Goal: Information Seeking & Learning: Check status

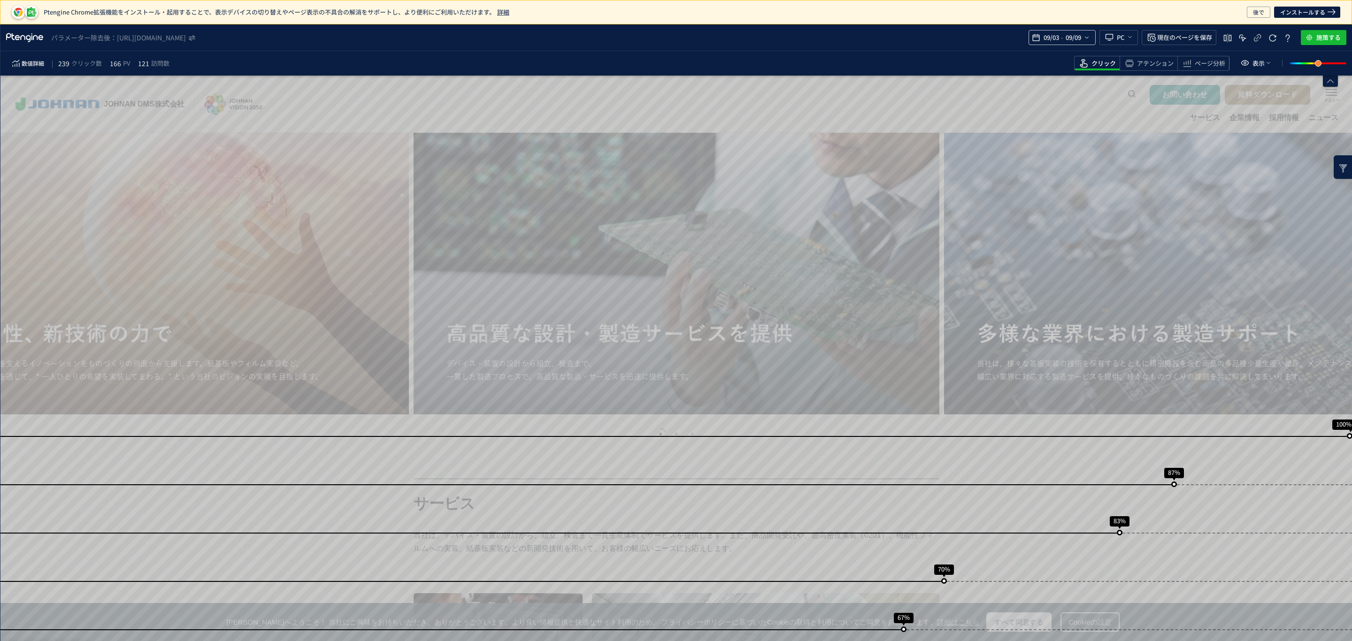
click at [1076, 40] on span "09/09" at bounding box center [1073, 37] width 19 height 19
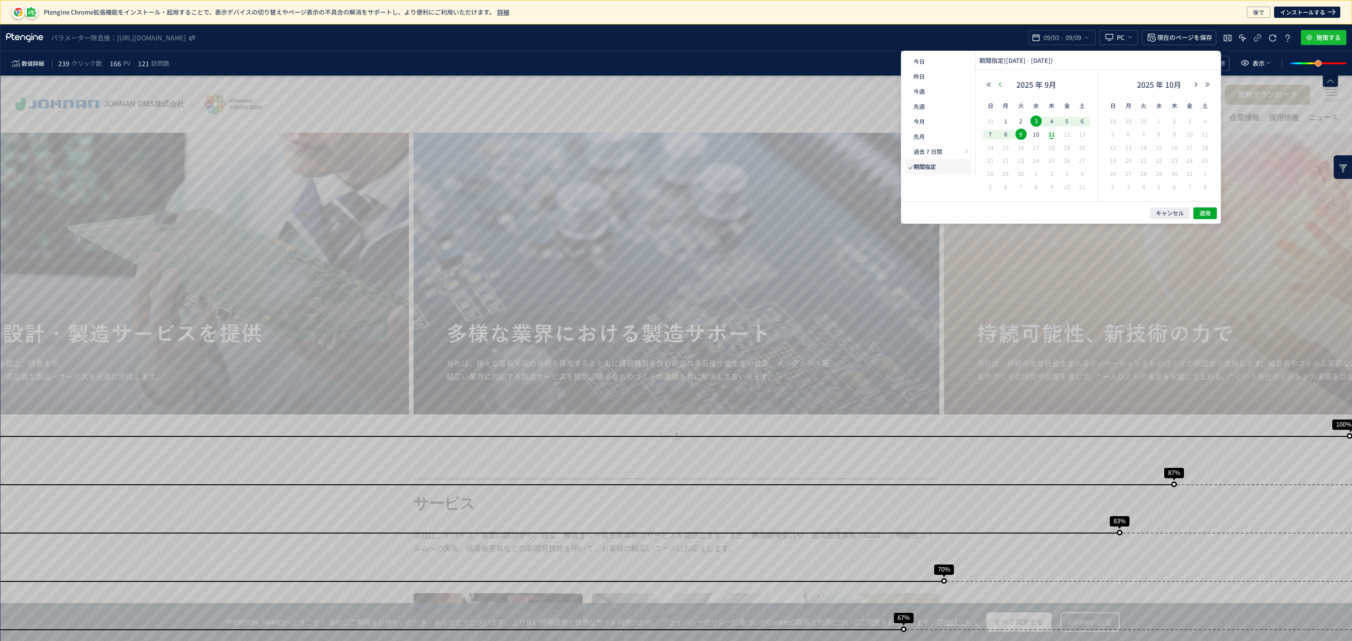
click at [1002, 86] on icon "button" at bounding box center [1000, 85] width 6 height 6
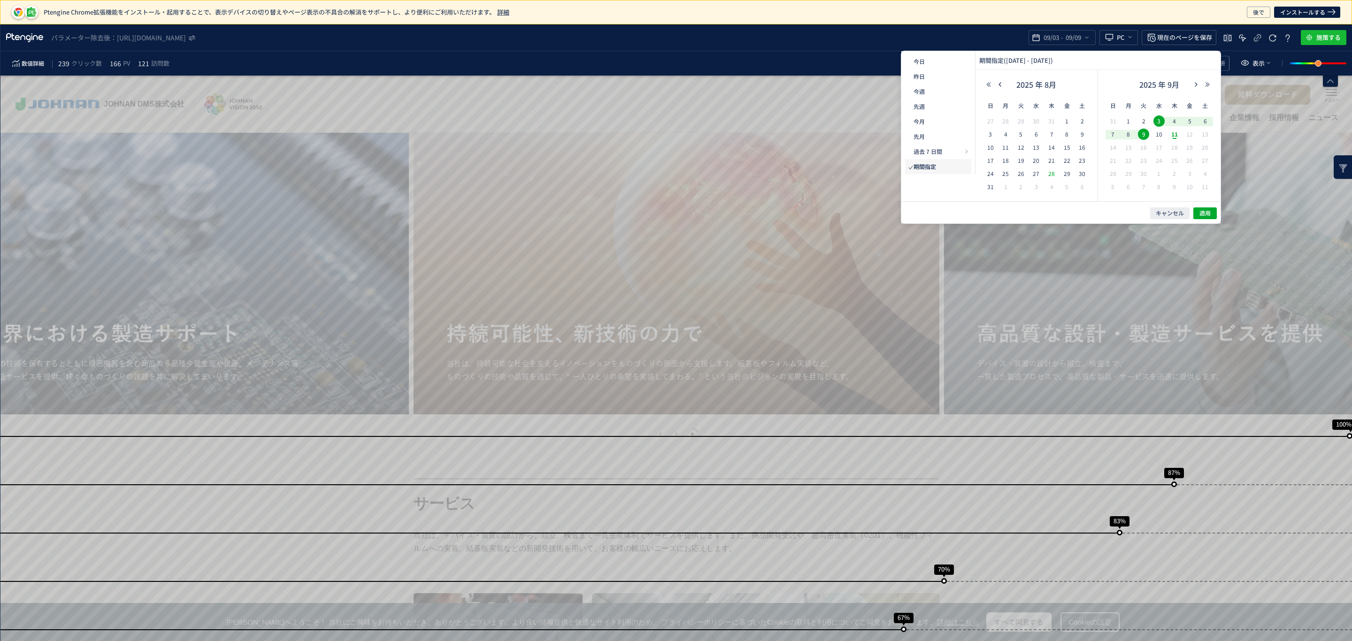
click at [1051, 173] on span "28" at bounding box center [1051, 173] width 11 height 11
drag, startPoint x: 1161, startPoint y: 133, endPoint x: 1202, endPoint y: 192, distance: 72.2
click at [1162, 134] on span "10" at bounding box center [1159, 134] width 11 height 11
drag, startPoint x: 1200, startPoint y: 208, endPoint x: 1204, endPoint y: 211, distance: 5.7
click at [1204, 208] on button "適用" at bounding box center [1205, 214] width 23 height 12
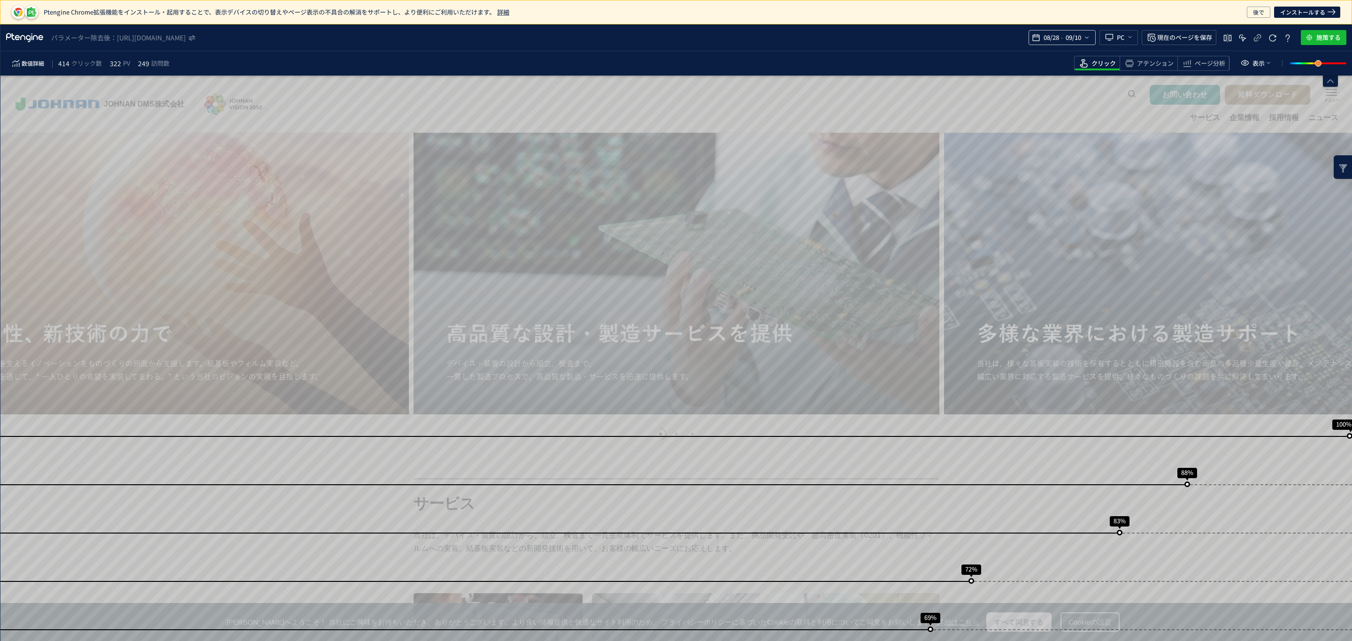
click at [1080, 39] on span "09/10" at bounding box center [1073, 37] width 19 height 19
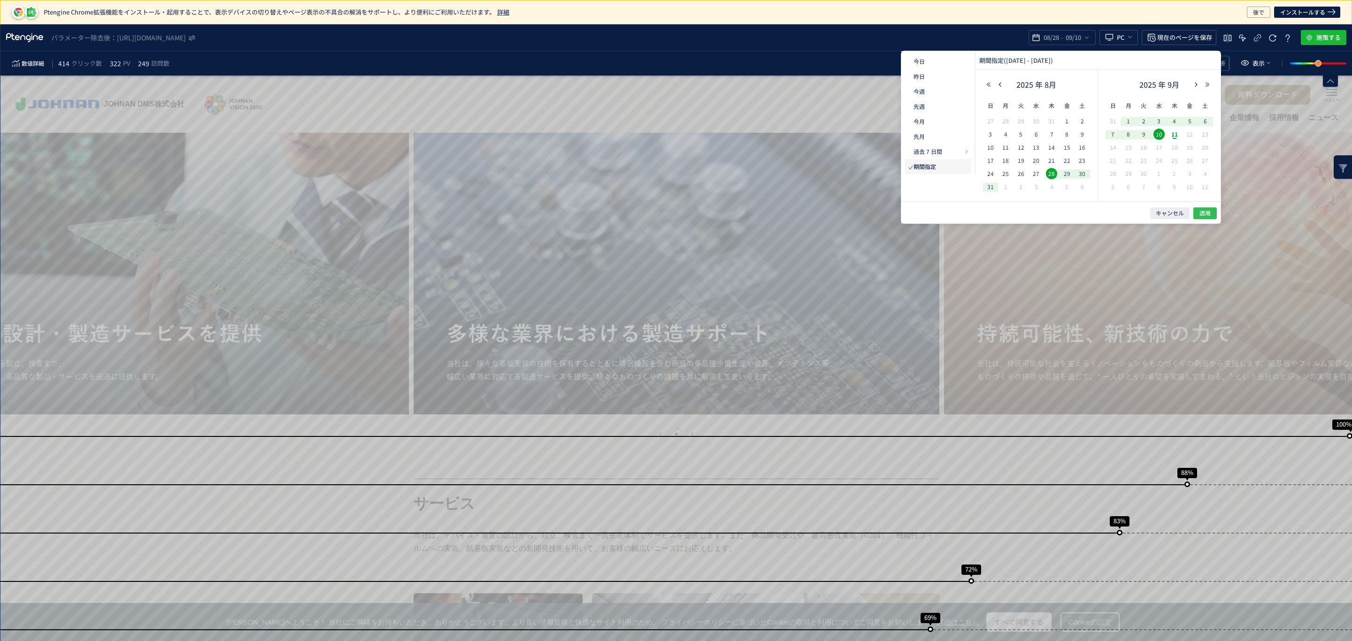
click at [1205, 211] on span "適用" at bounding box center [1205, 213] width 11 height 8
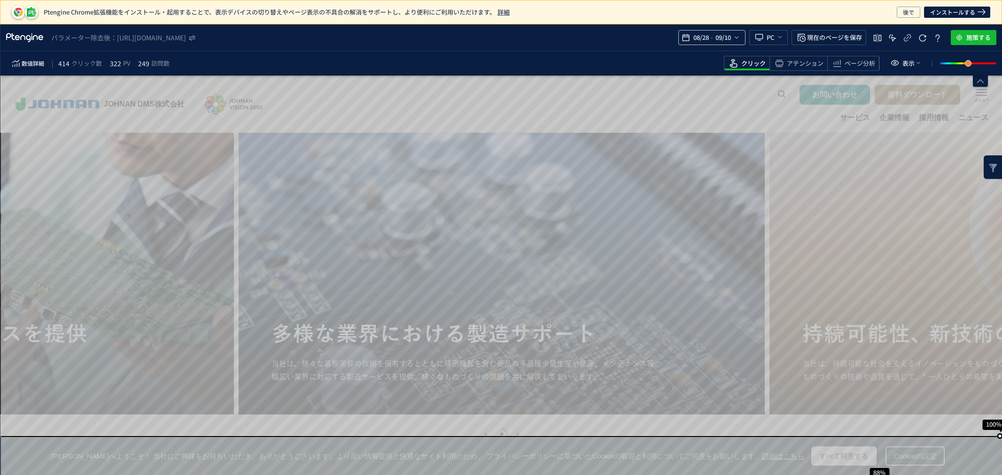
click at [738, 38] on icon "heatmap-top-bar" at bounding box center [737, 38] width 8 height 8
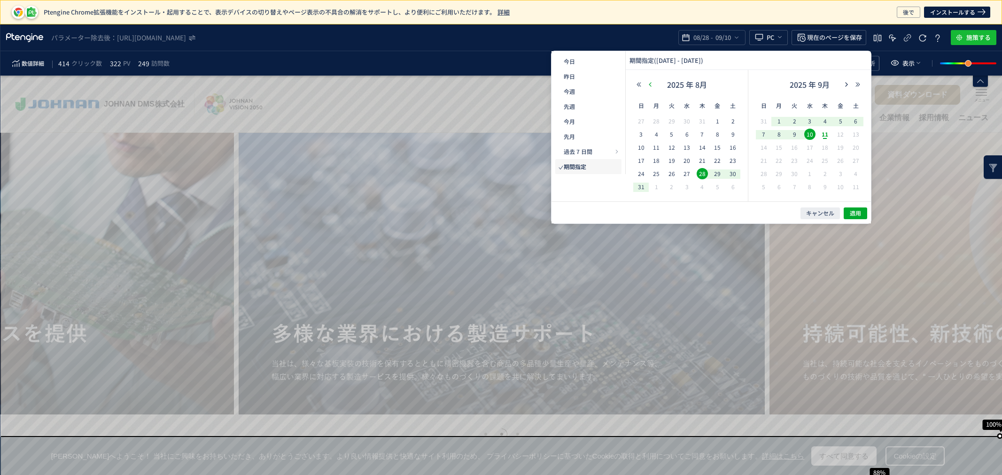
click at [647, 85] on icon "button" at bounding box center [650, 85] width 6 height 6
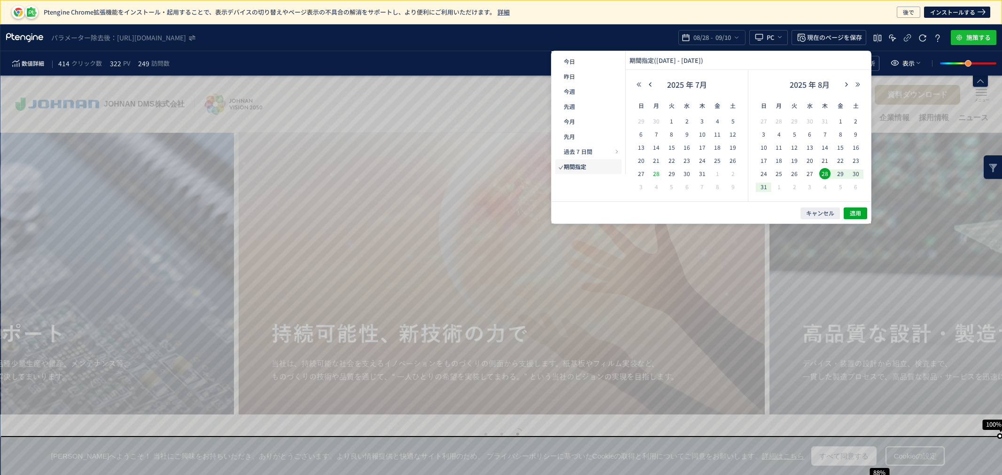
click at [654, 174] on span "28" at bounding box center [655, 173] width 11 height 11
click at [764, 147] on span "10" at bounding box center [763, 147] width 11 height 11
click at [858, 216] on span "適用" at bounding box center [854, 213] width 11 height 8
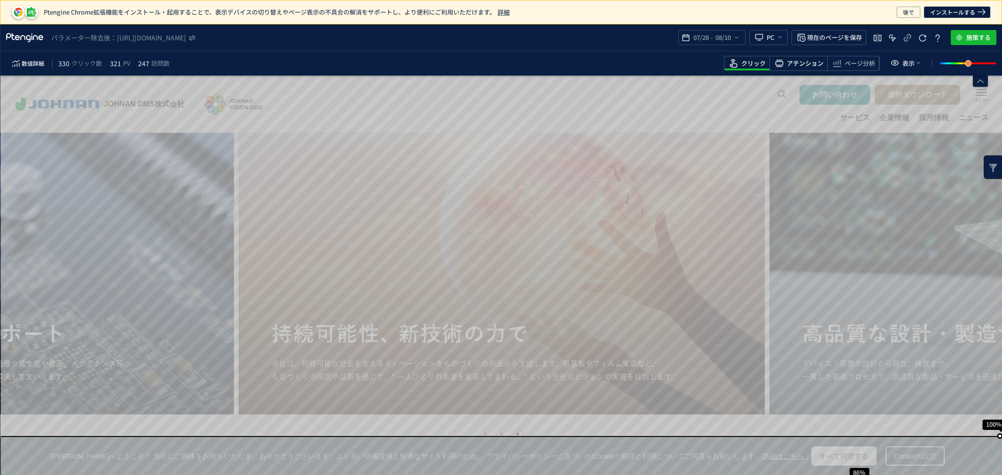
click at [810, 62] on span "アテンション" at bounding box center [805, 63] width 37 height 9
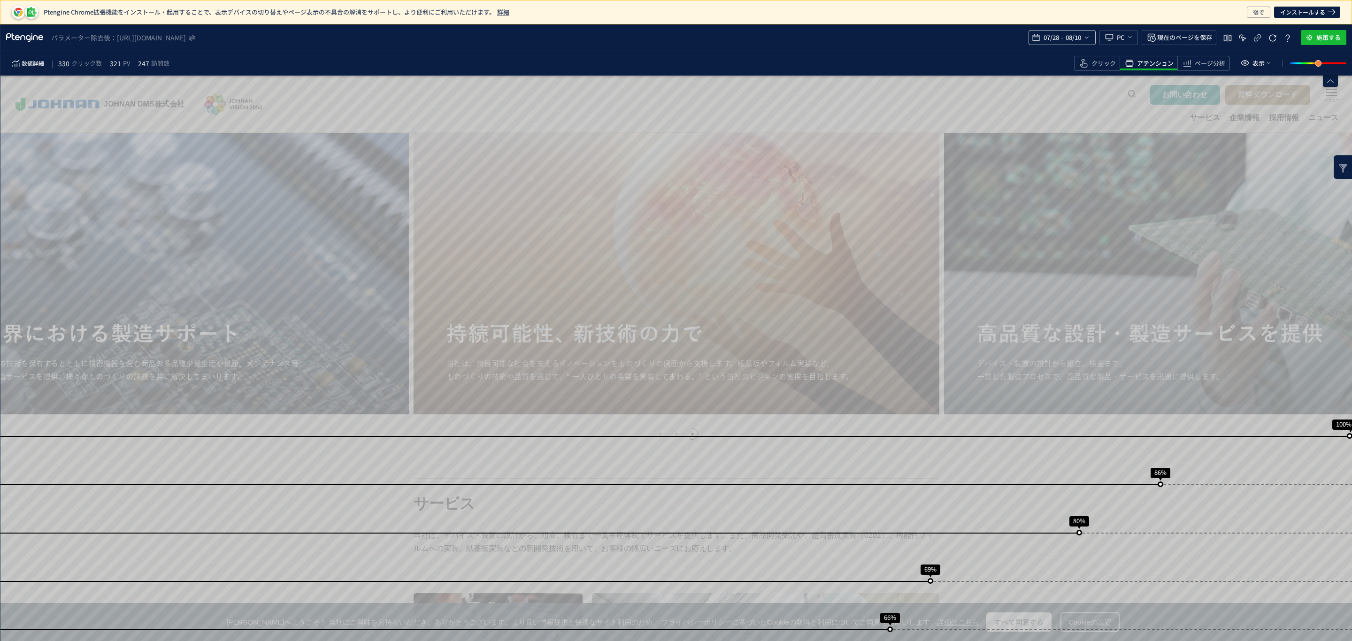
click at [1092, 37] on div "07/28 - 08/10" at bounding box center [1062, 37] width 67 height 15
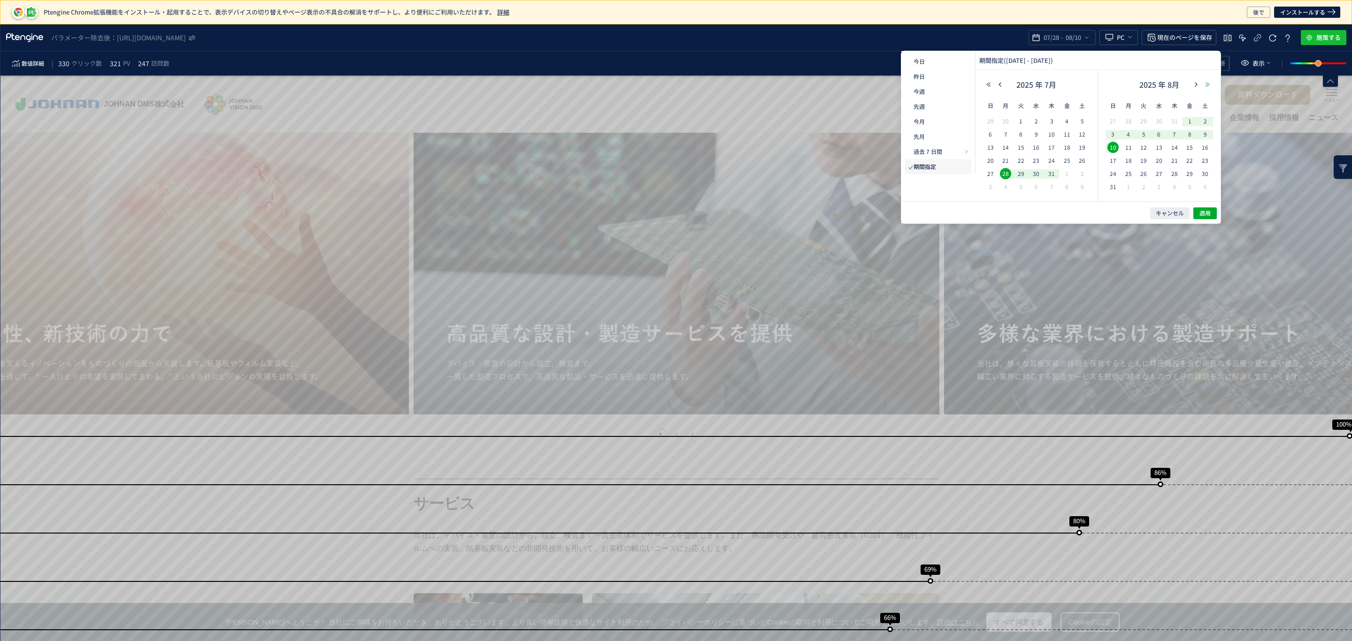
click at [1202, 85] on div "2025 年 8月" at bounding box center [1160, 86] width 108 height 19
click at [1177, 174] on span "28" at bounding box center [1174, 173] width 11 height 11
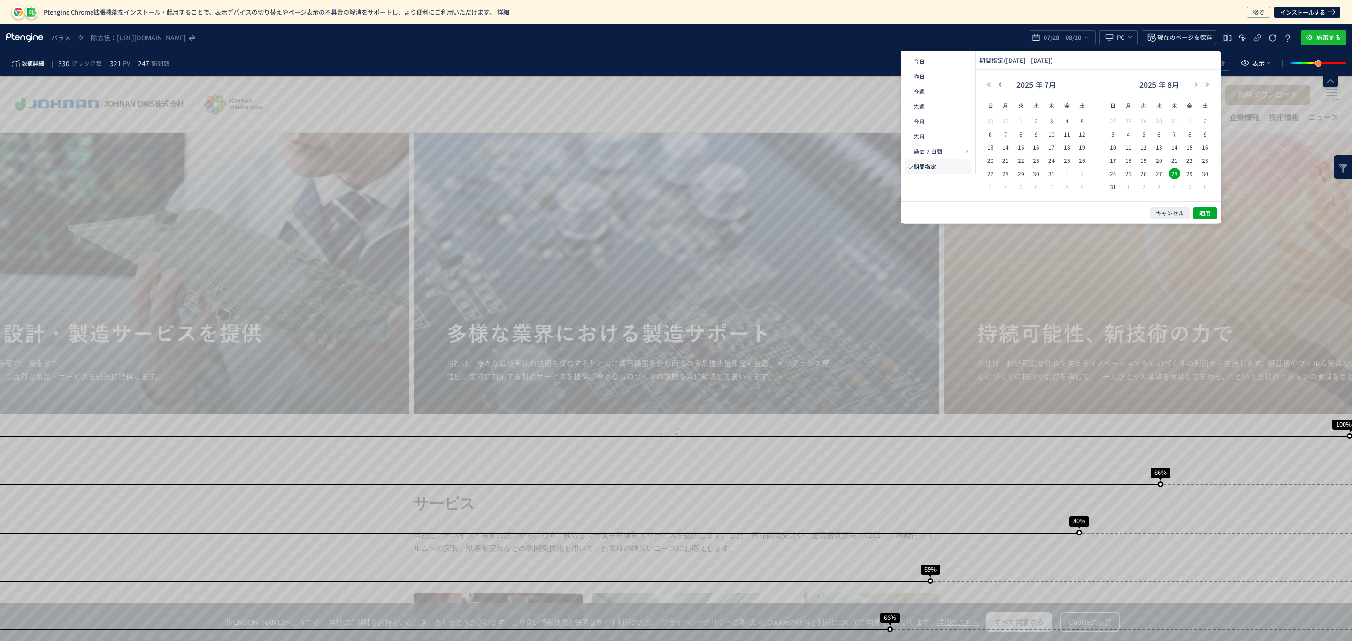
click at [1196, 85] on icon "button" at bounding box center [1197, 85] width 6 height 6
click at [1162, 133] on span "10" at bounding box center [1159, 134] width 11 height 11
click at [1204, 210] on span "適用" at bounding box center [1205, 213] width 11 height 8
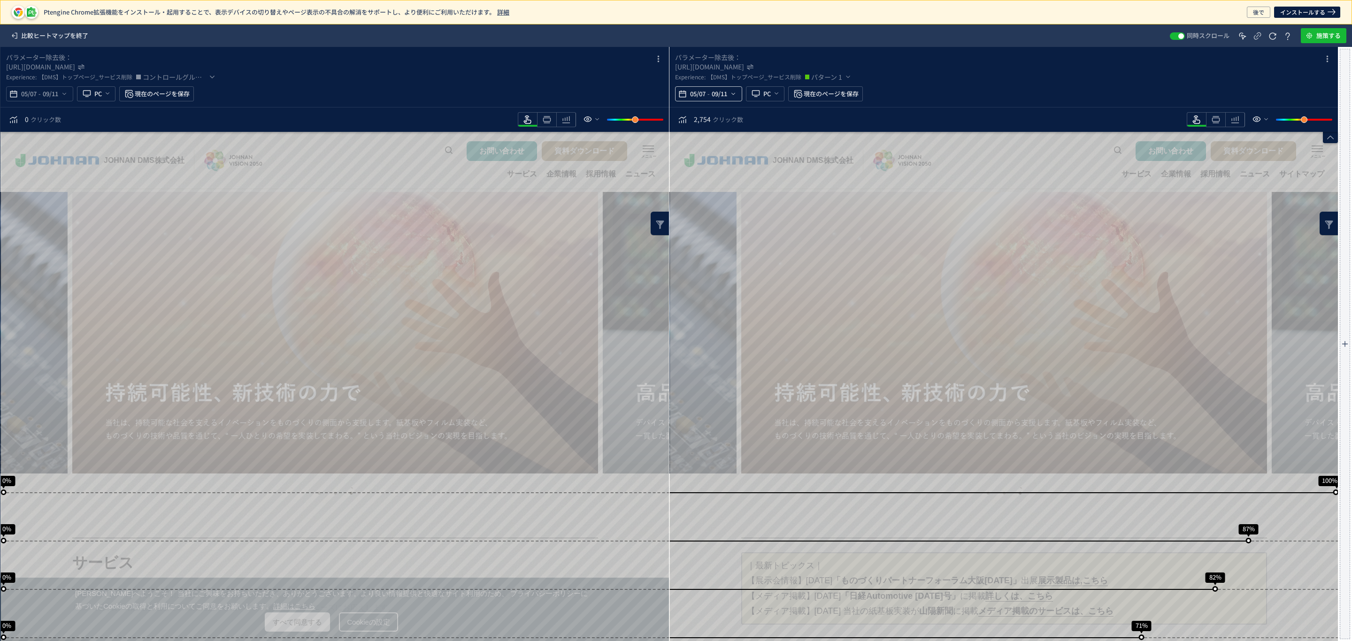
click at [733, 97] on icon "heatmap-top-bar" at bounding box center [734, 94] width 8 height 8
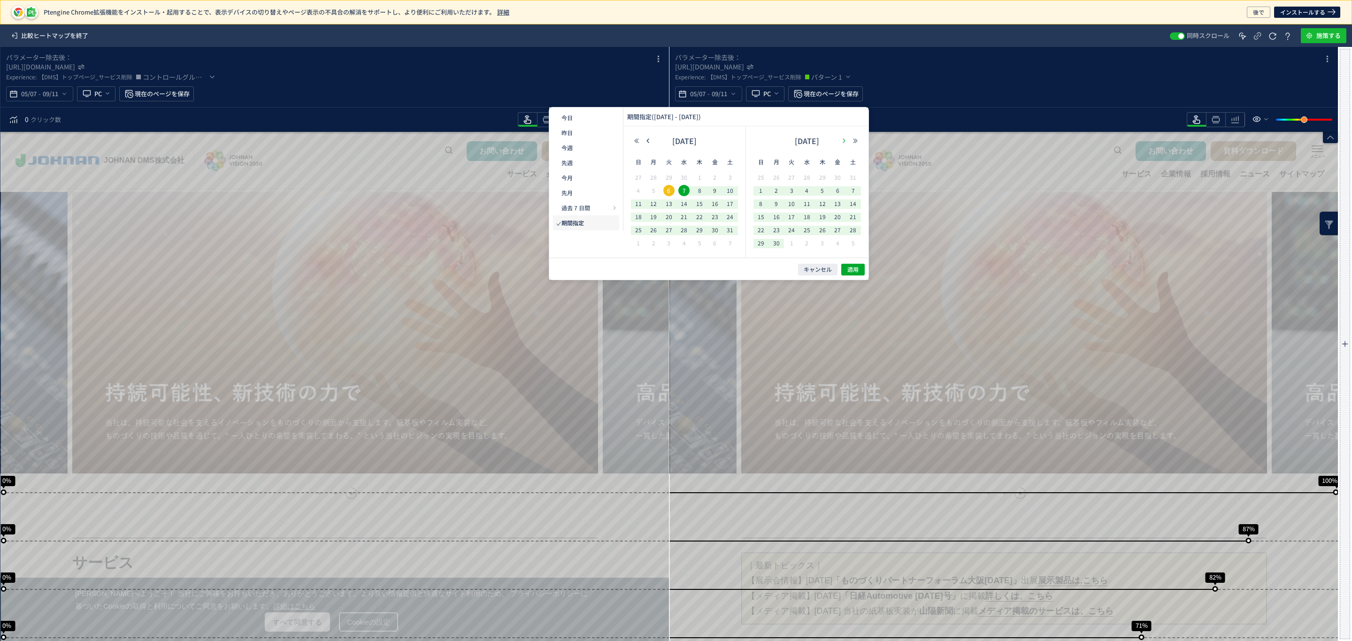
click at [844, 139] on icon "button" at bounding box center [844, 141] width 6 height 6
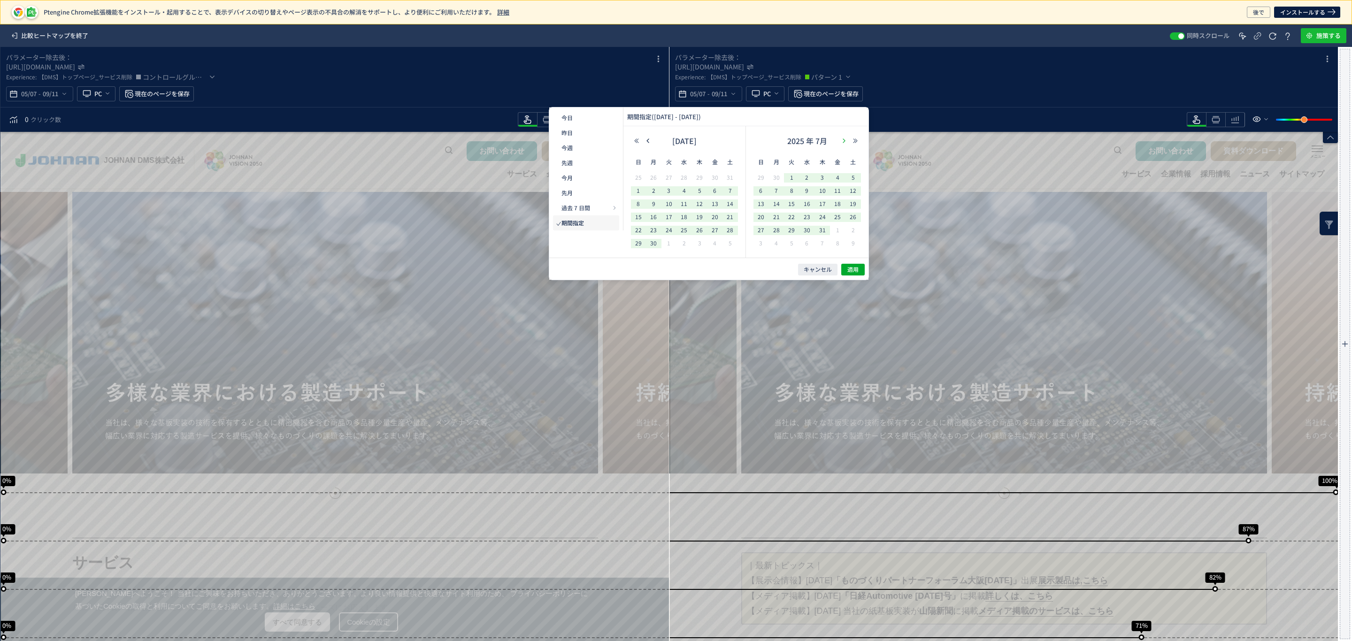
click at [844, 138] on icon "button" at bounding box center [844, 141] width 6 height 6
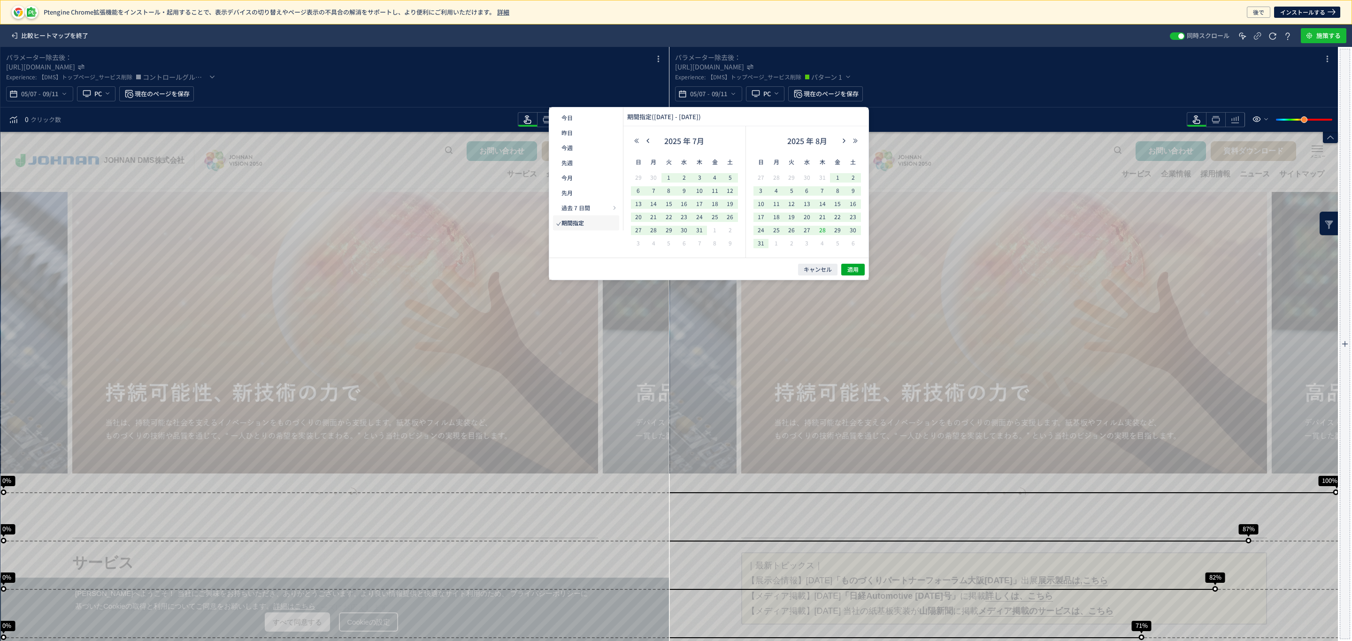
click at [825, 231] on span "28" at bounding box center [822, 229] width 11 height 11
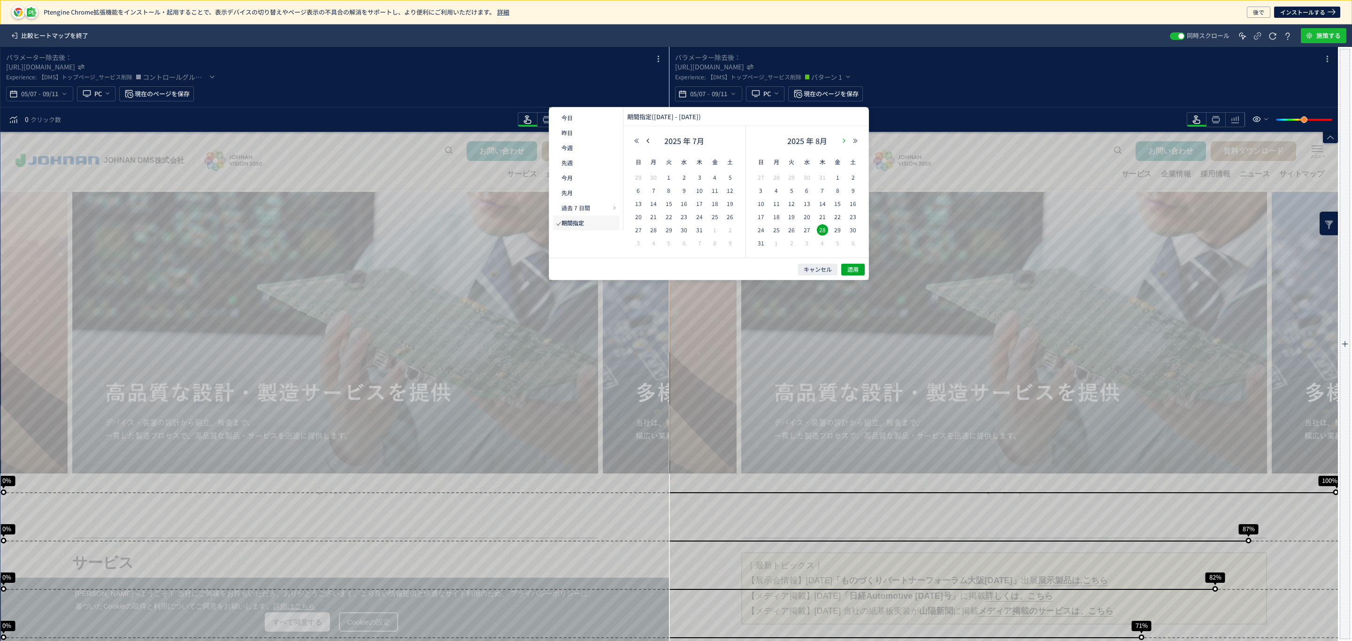
click at [843, 139] on icon "button" at bounding box center [844, 141] width 6 height 6
drag, startPoint x: 803, startPoint y: 193, endPoint x: 833, endPoint y: 241, distance: 56.1
click at [805, 193] on span "10" at bounding box center [807, 190] width 11 height 11
click at [850, 269] on span "適用" at bounding box center [853, 270] width 11 height 8
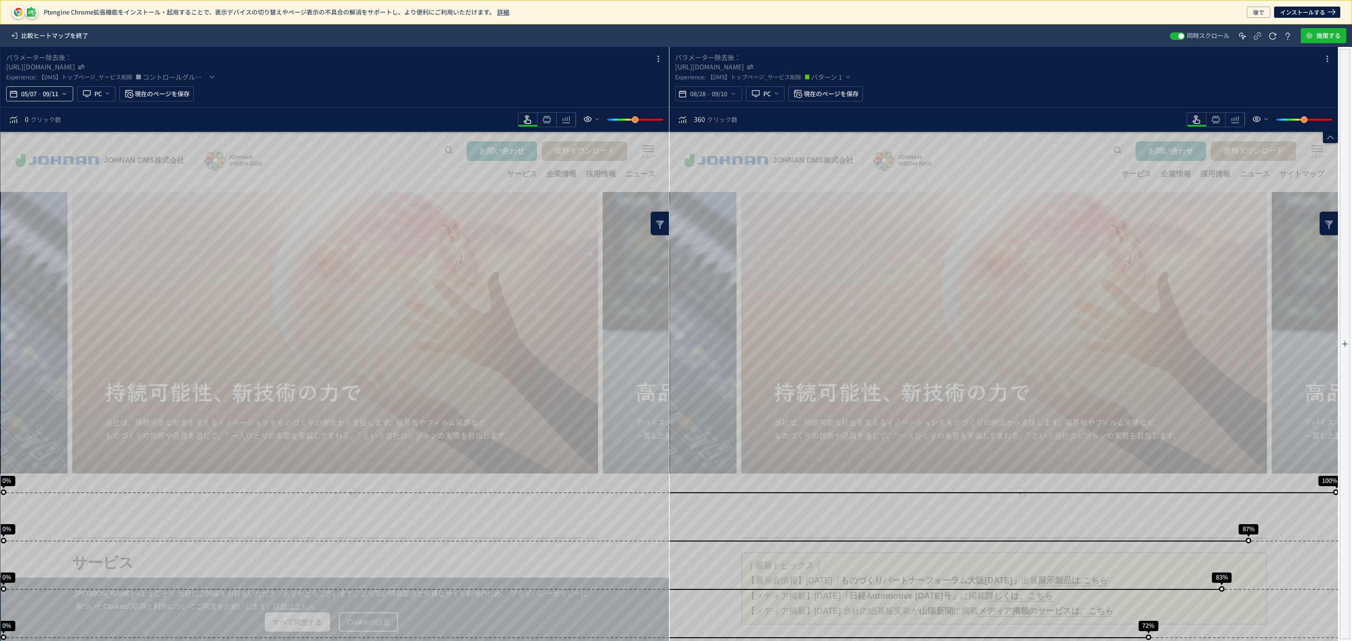
click at [65, 95] on icon "heatmap-top-bar" at bounding box center [65, 94] width 8 height 8
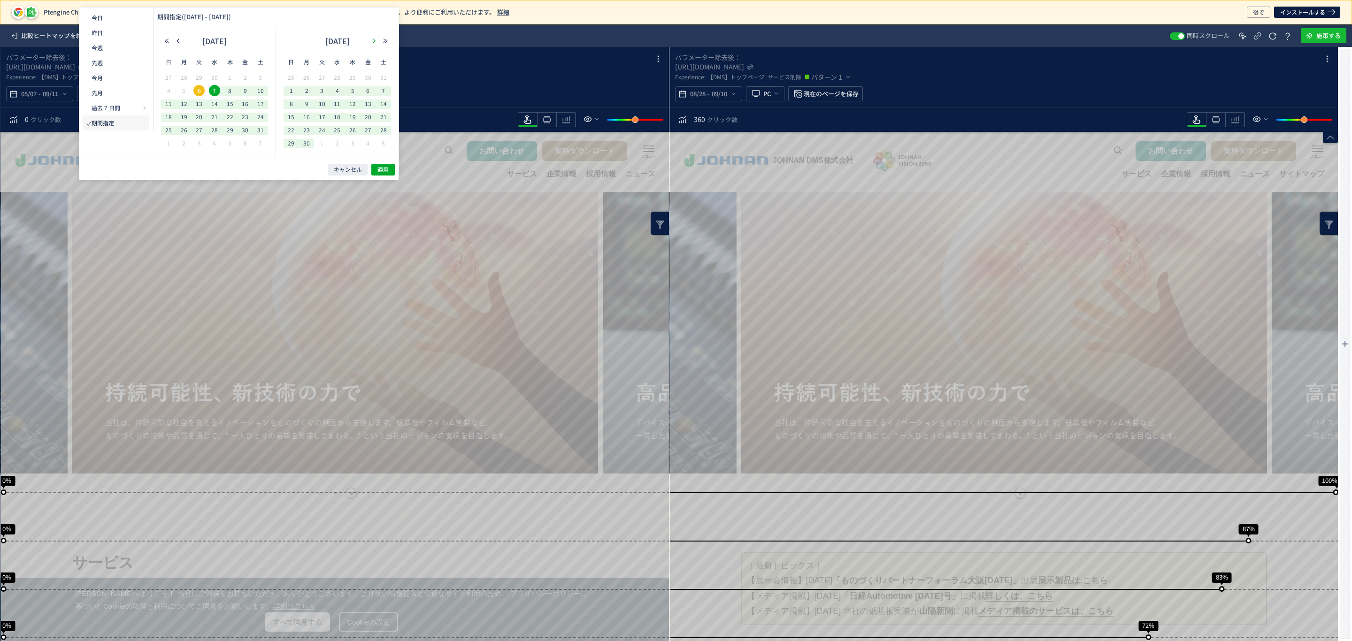
click at [370, 41] on button "button" at bounding box center [374, 41] width 11 height 7
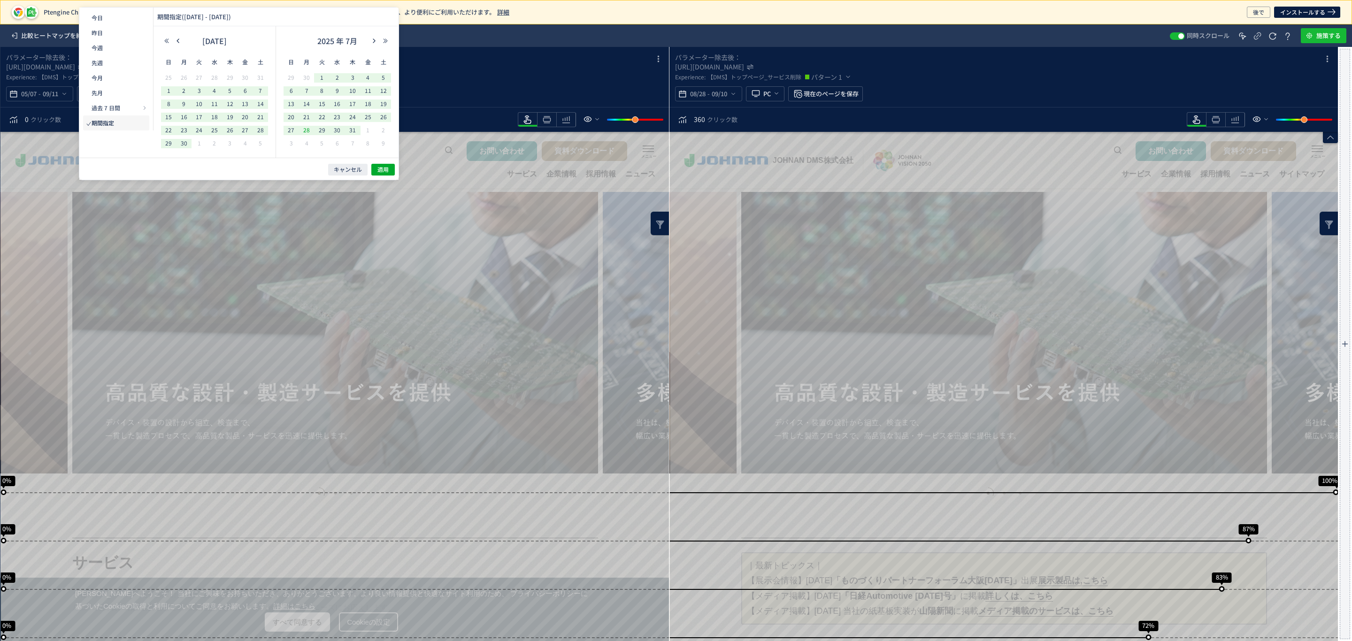
click at [310, 128] on span "28" at bounding box center [306, 129] width 11 height 11
click at [375, 40] on icon "button" at bounding box center [374, 41] width 6 height 6
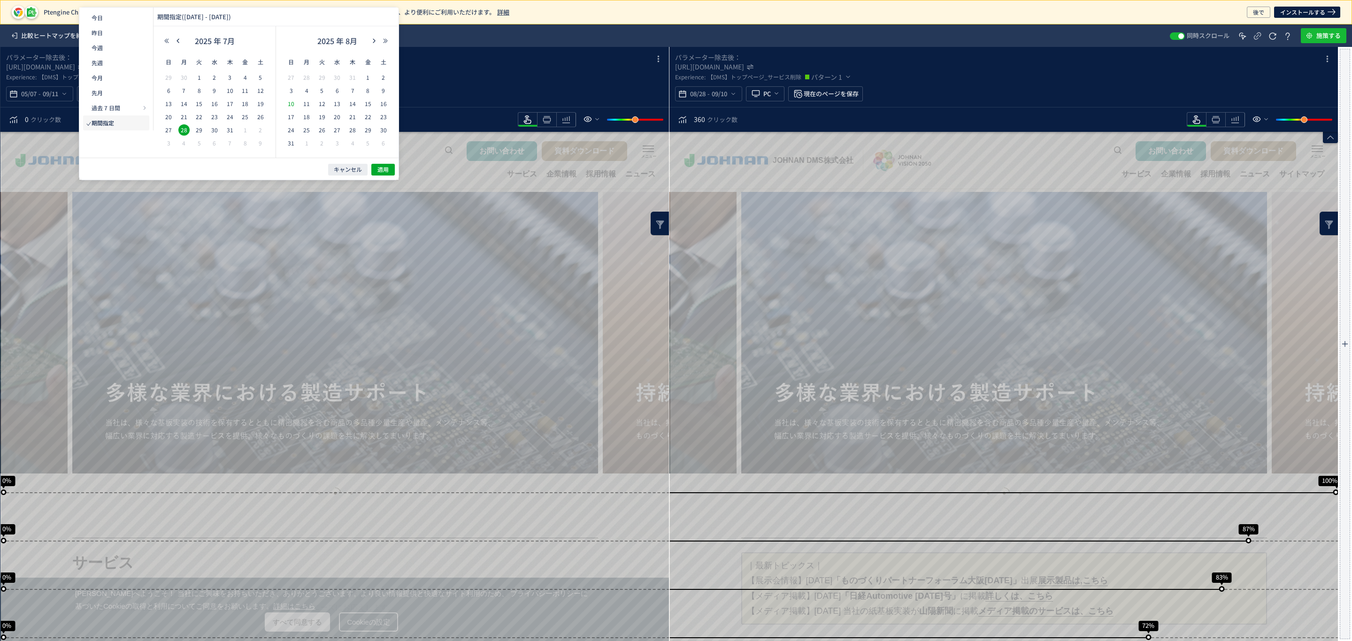
click at [292, 105] on span "10" at bounding box center [291, 103] width 11 height 11
click at [378, 172] on button "適用" at bounding box center [382, 170] width 23 height 12
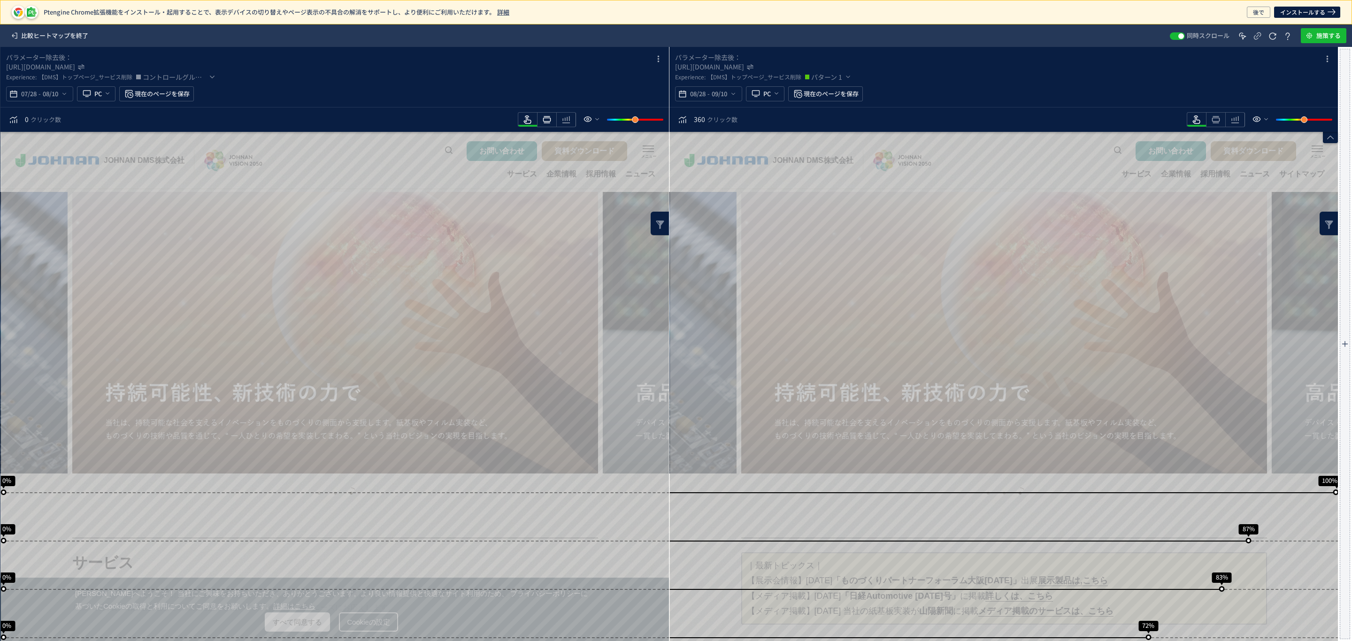
click at [544, 122] on use "heatmap-toolbar" at bounding box center [547, 119] width 8 height 7
click at [544, 119] on icon "heatmap-toolbar" at bounding box center [546, 119] width 11 height 11
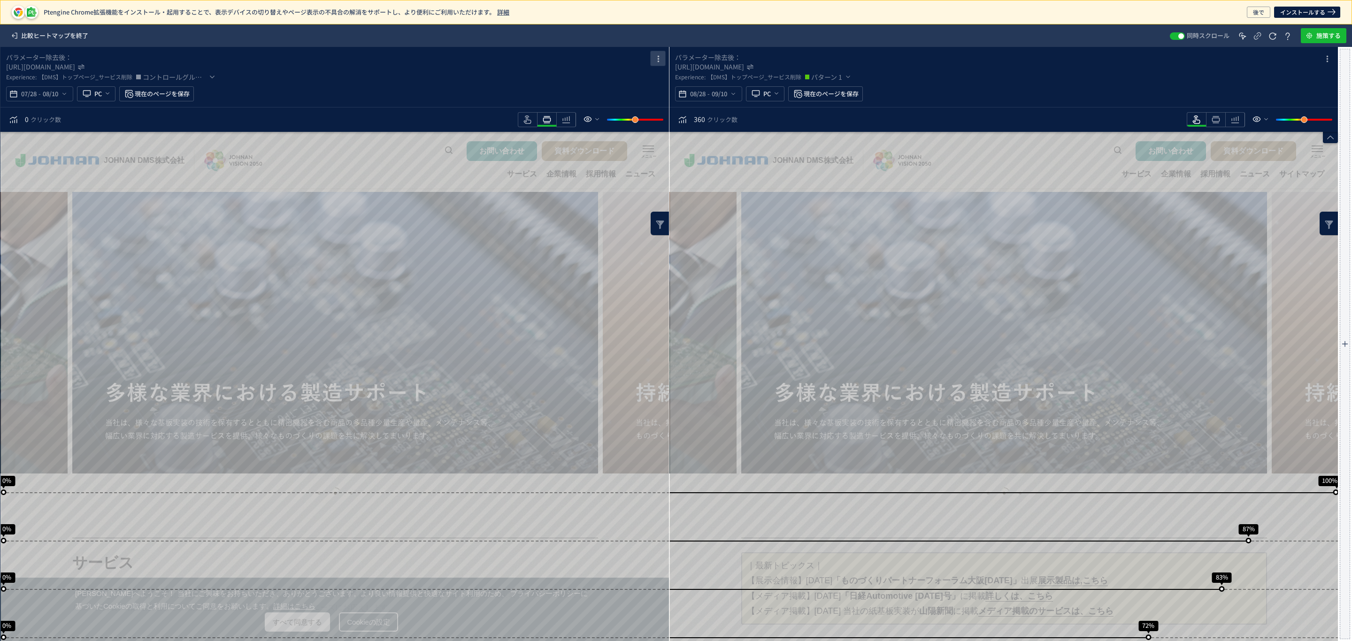
click at [654, 58] on icon "heatmap-box" at bounding box center [658, 59] width 11 height 11
click at [637, 99] on p "削除" at bounding box center [637, 99] width 13 height 17
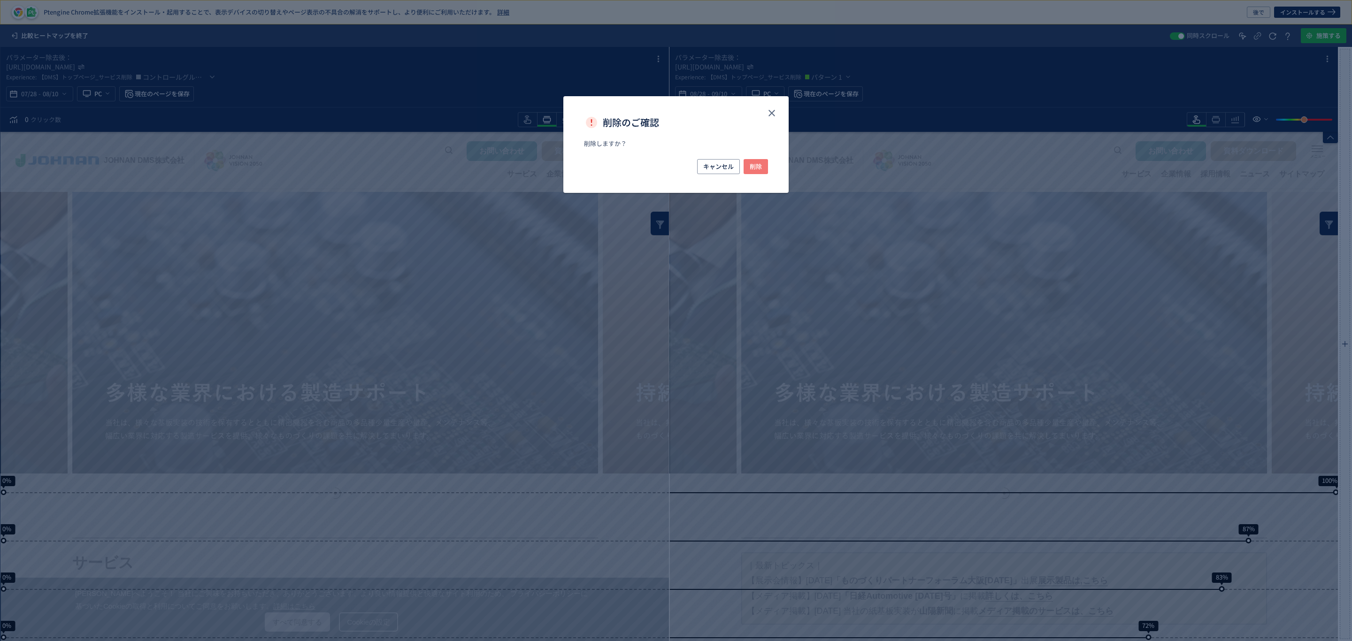
drag, startPoint x: 762, startPoint y: 168, endPoint x: 762, endPoint y: 178, distance: 9.9
click at [763, 168] on button "削除" at bounding box center [756, 166] width 24 height 15
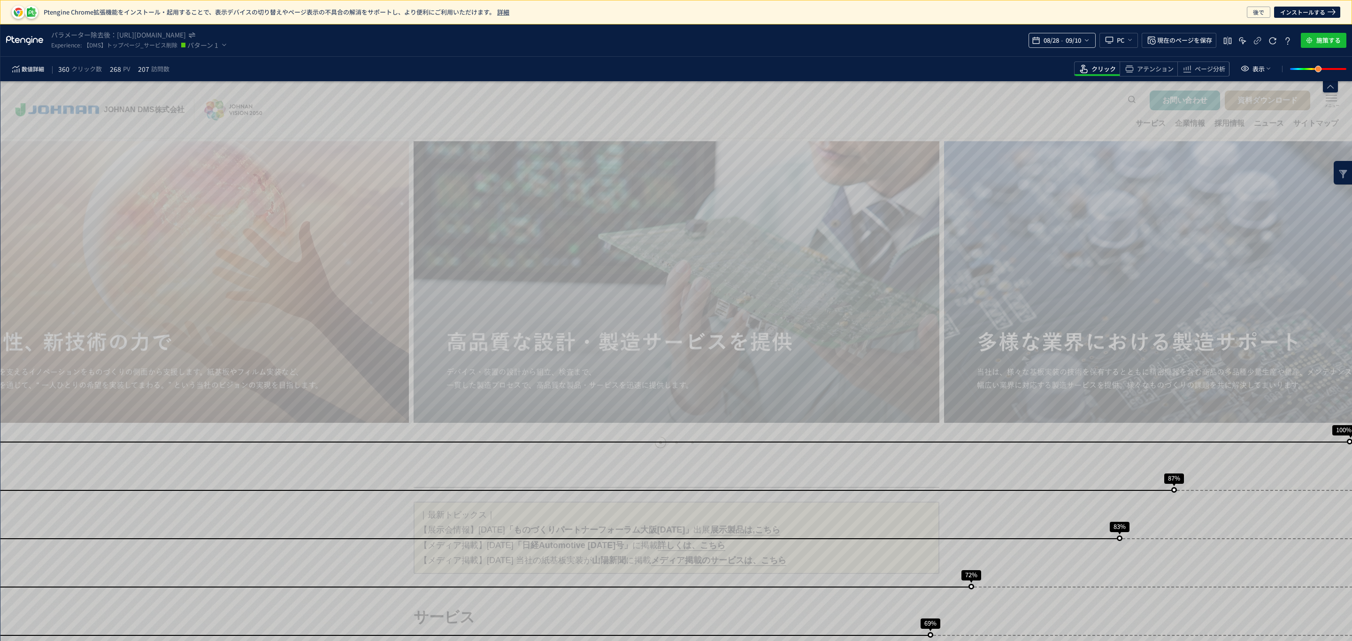
click at [1093, 46] on div "08/28 - 09/10" at bounding box center [1062, 40] width 67 height 15
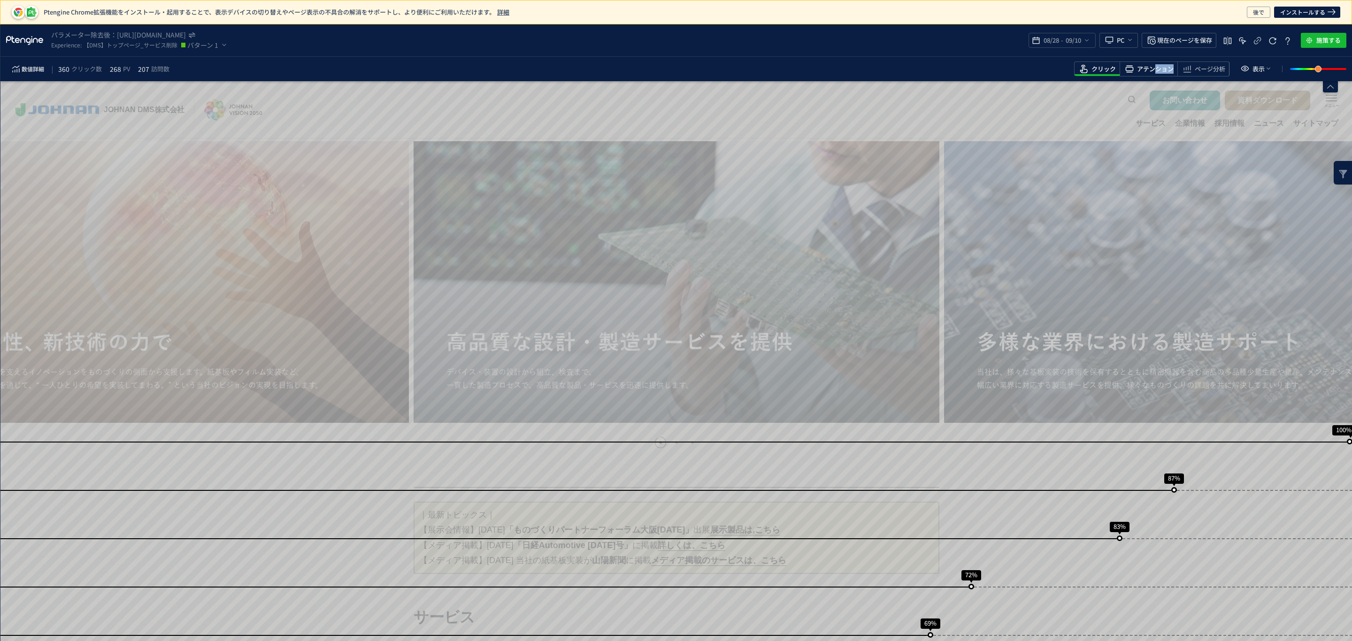
click at [1154, 74] on div "アテンション" at bounding box center [1149, 69] width 58 height 15
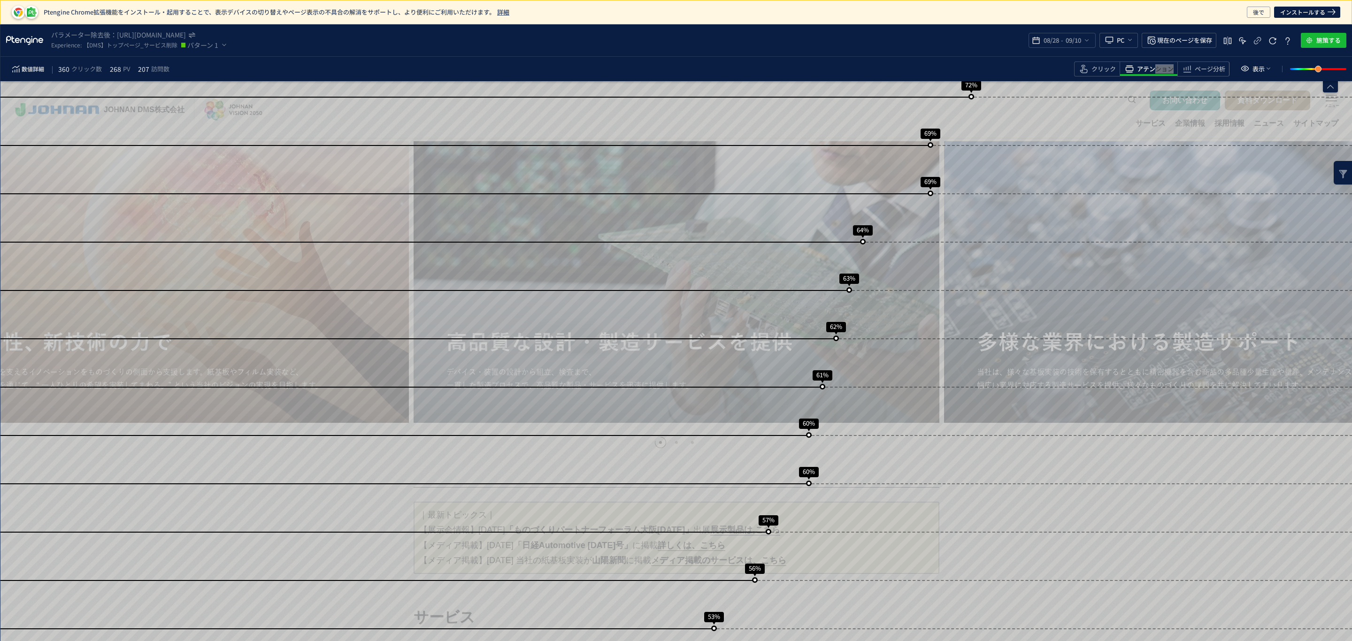
scroll to position [490, 0]
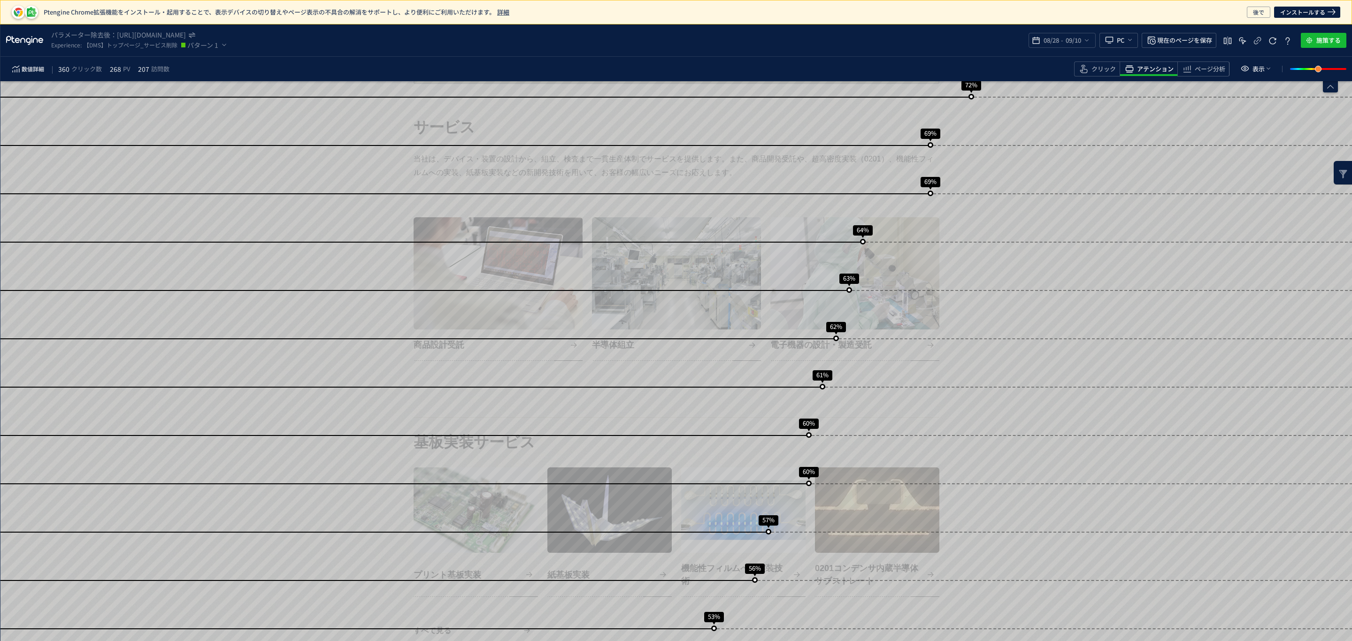
drag, startPoint x: 1350, startPoint y: 249, endPoint x: 1344, endPoint y: 230, distance: 20.5
click at [1344, 230] on div "スクロール到達率 100% スクロール到達率 87% スクロール到達率 83% スクロール到達率 72% スクロール到達率 69% スクロール到達率 69% …" at bounding box center [676, 622] width 1352 height 2062
click at [1342, 172] on use "heatmap-box" at bounding box center [1343, 174] width 8 height 8
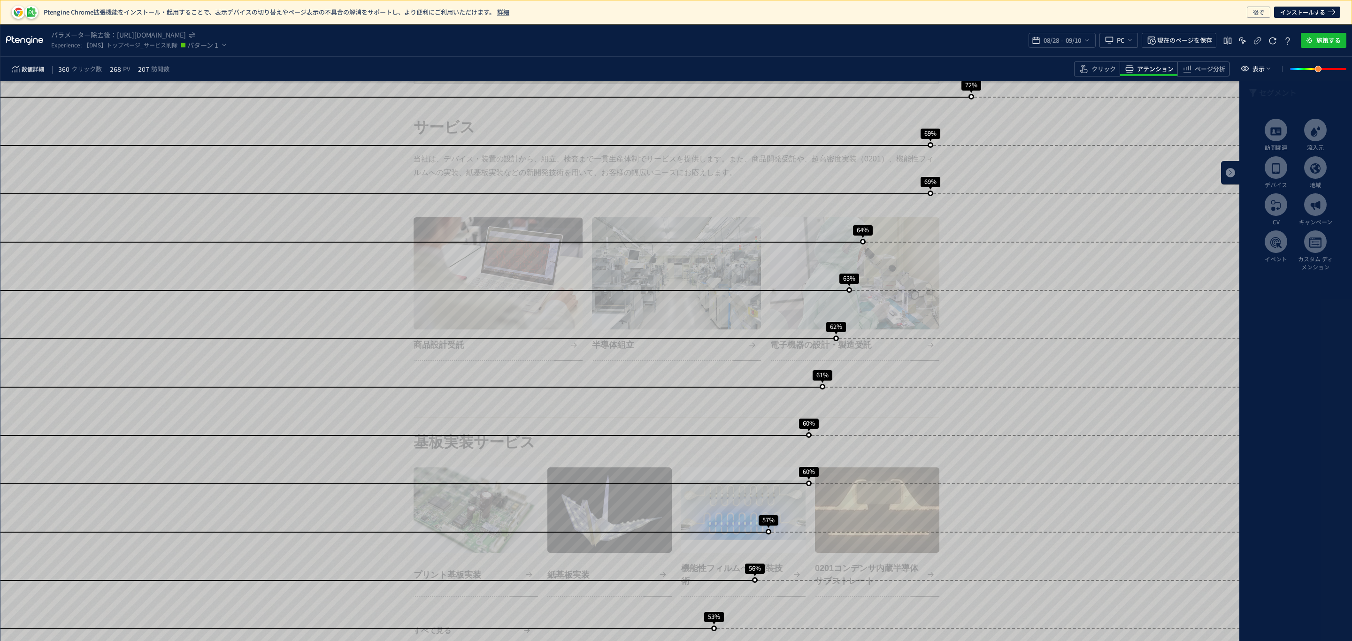
click at [1146, 360] on div "スクロール到達率 100% スクロール到達率 87% スクロール到達率 83% スクロール到達率 72% スクロール到達率 69% スクロール到達率 69% …" at bounding box center [676, 622] width 1352 height 2062
drag, startPoint x: 1146, startPoint y: 360, endPoint x: 1149, endPoint y: 364, distance: 5.1
click at [1147, 360] on div "スクロール到達率 100% スクロール到達率 87% スクロール到達率 83% スクロール到達率 72% スクロール到達率 69% スクロール到達率 69% …" at bounding box center [676, 622] width 1352 height 2062
click at [1151, 401] on div "スクロール到達率 100% スクロール到達率 87% スクロール到達率 83% スクロール到達率 72% スクロール到達率 69% スクロール到達率 69% …" at bounding box center [676, 622] width 1352 height 2062
click at [1144, 389] on div "スクロール到達率 100% スクロール到達率 87% スクロール到達率 83% スクロール到達率 72% スクロール到達率 69% スクロール到達率 69% …" at bounding box center [676, 622] width 1352 height 2062
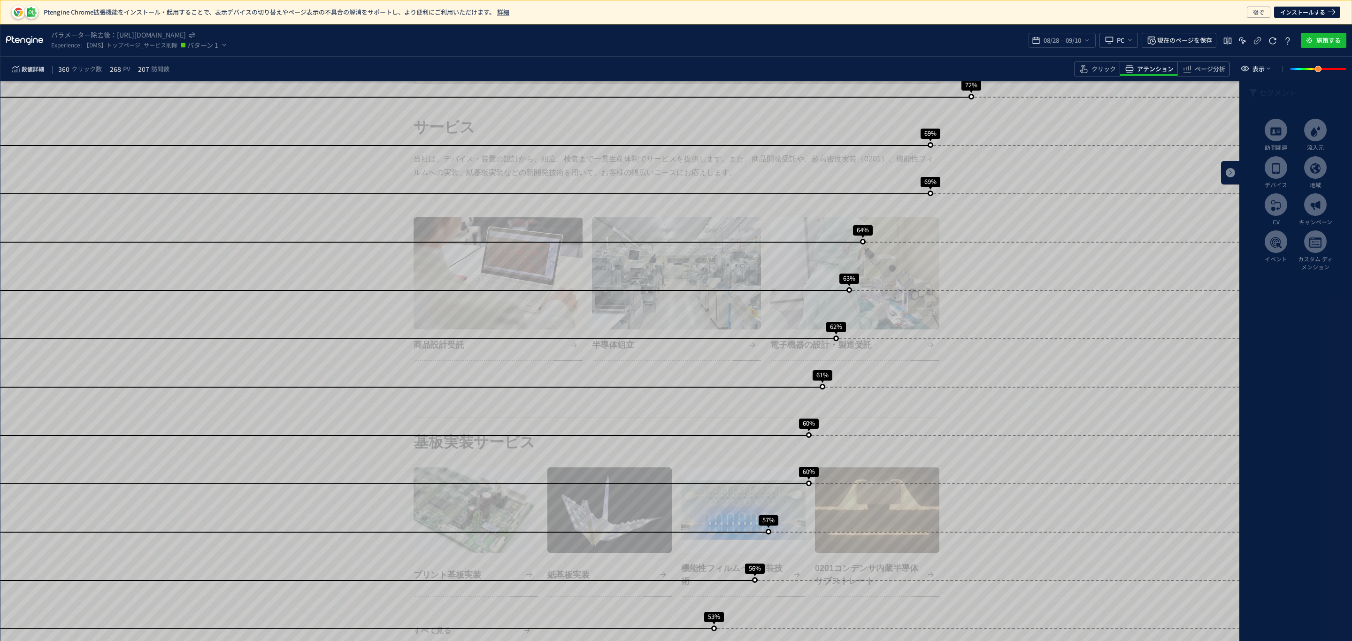
click at [1140, 382] on div "スクロール到達率 100% スクロール到達率 87% スクロール到達率 83% スクロール到達率 72% スクロール到達率 69% スクロール到達率 69% …" at bounding box center [676, 622] width 1352 height 2062
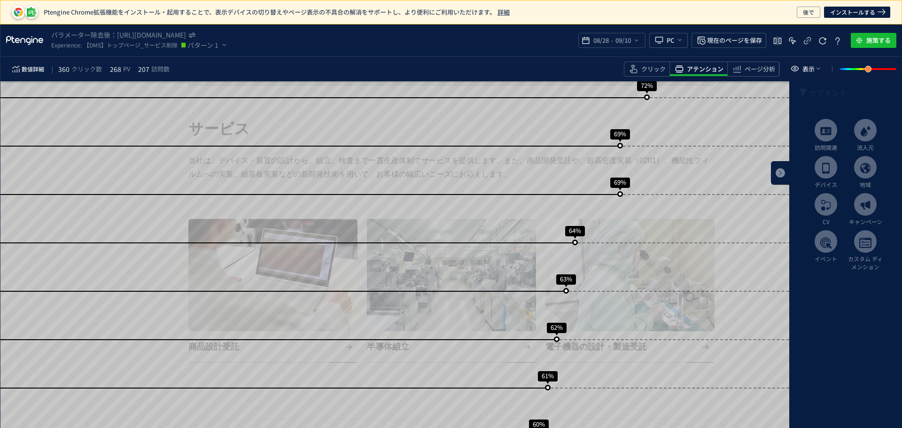
scroll to position [490, 0]
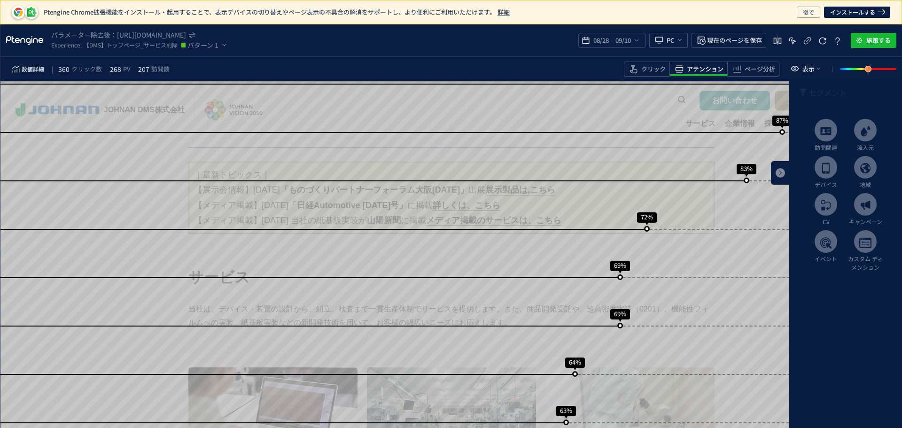
scroll to position [340, 0]
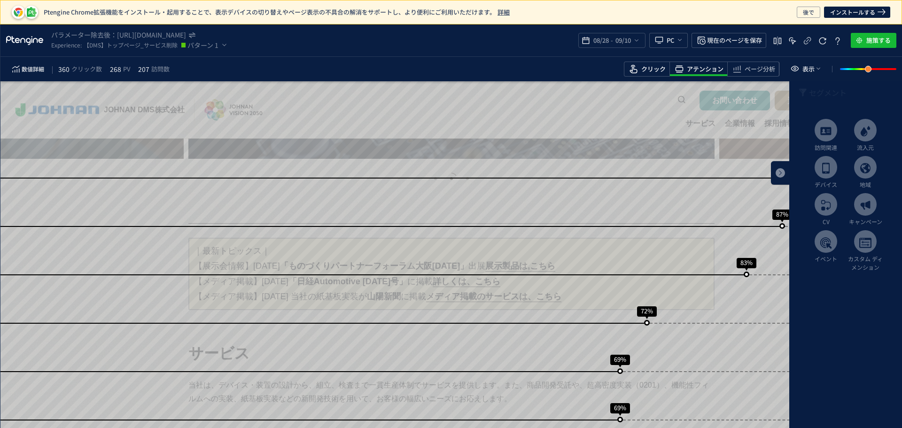
click at [652, 69] on span "クリック" at bounding box center [653, 69] width 24 height 9
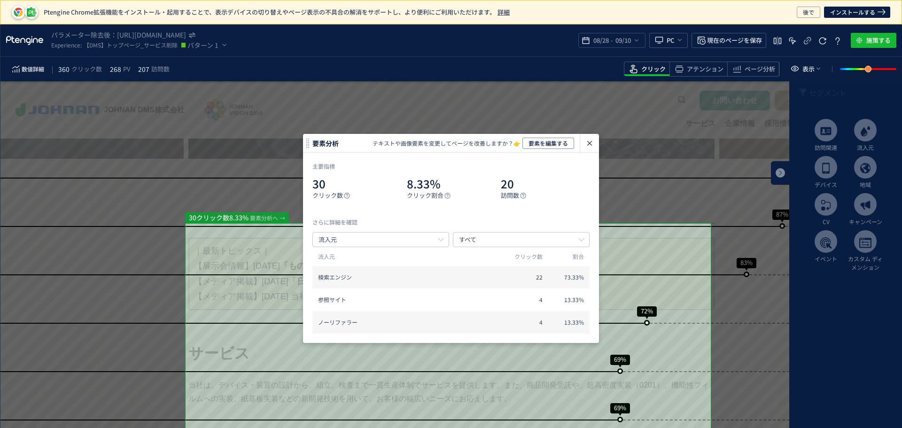
click at [587, 144] on icon "heatmap-click-data-modal" at bounding box center [589, 143] width 11 height 11
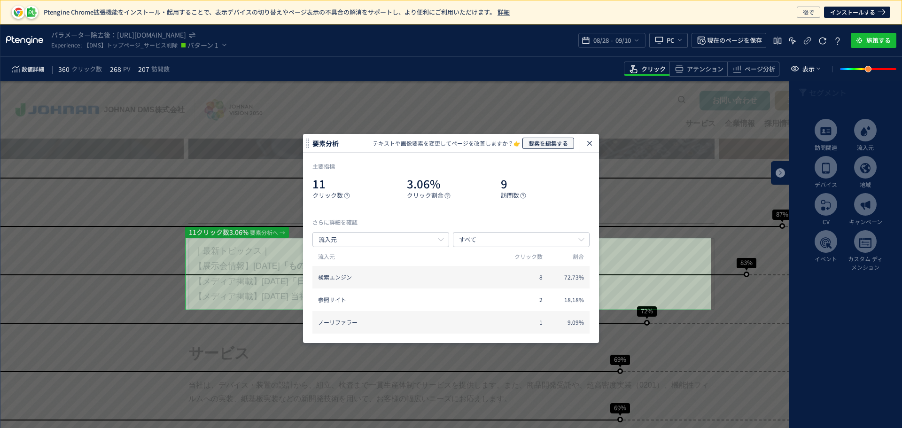
click at [537, 148] on span "要素を編集する" at bounding box center [547, 143] width 39 height 11
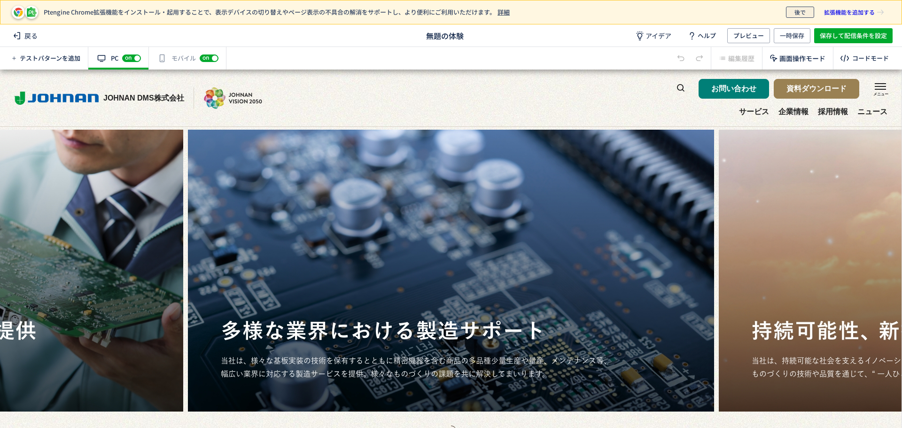
click at [800, 13] on span "後で" at bounding box center [799, 12] width 11 height 11
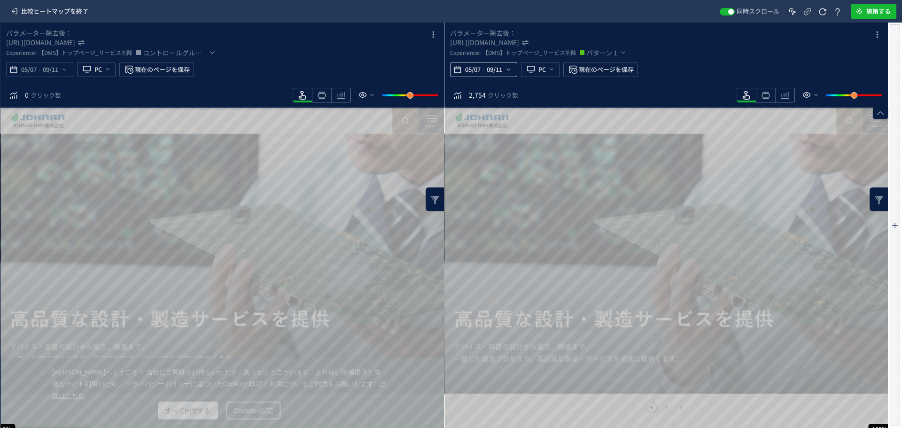
click at [512, 68] on div "05/07 - 09/11" at bounding box center [483, 69] width 67 height 15
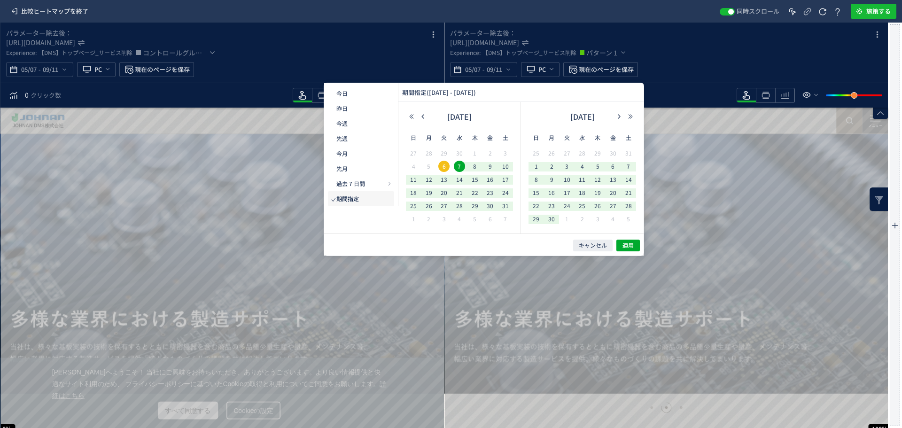
click at [617, 121] on div "2025 年 6月" at bounding box center [582, 118] width 108 height 19
click at [617, 118] on icon "button" at bounding box center [619, 117] width 6 height 6
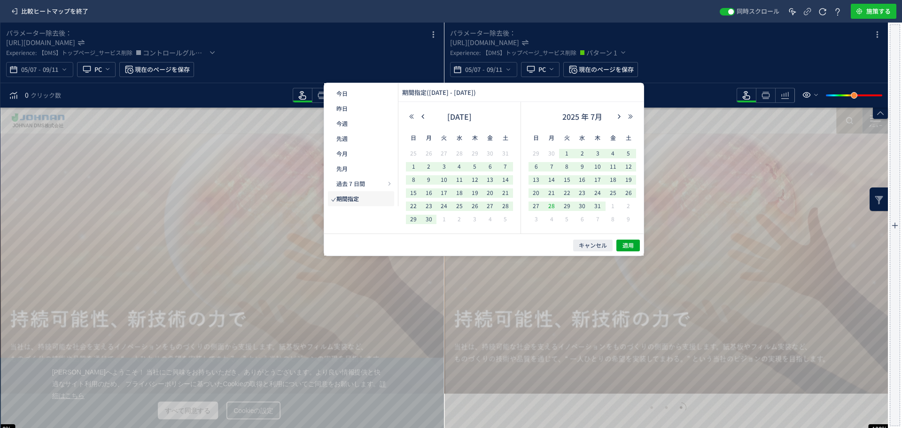
click at [549, 206] on span "28" at bounding box center [551, 205] width 11 height 11
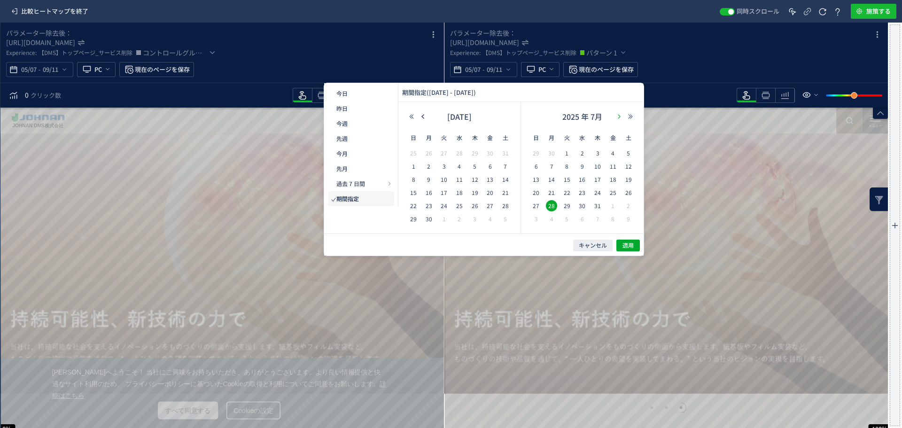
click at [619, 116] on icon "button" at bounding box center [619, 117] width 6 height 6
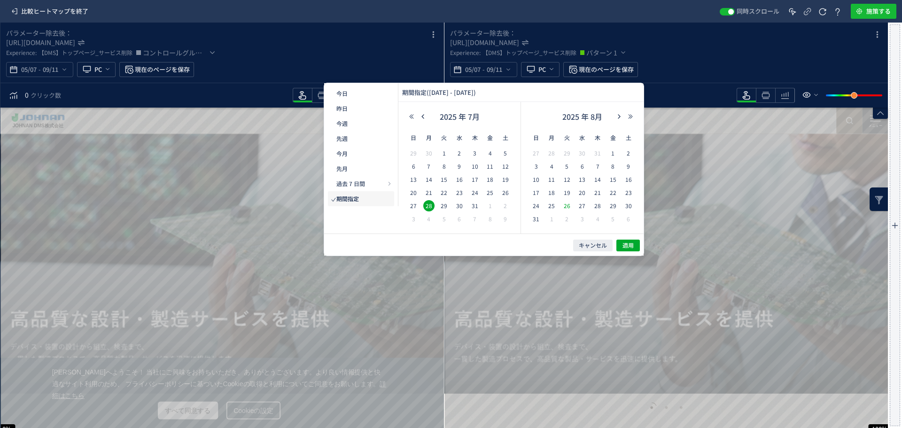
drag, startPoint x: 540, startPoint y: 179, endPoint x: 570, endPoint y: 200, distance: 36.7
click at [540, 180] on span "10" at bounding box center [535, 179] width 11 height 11
click at [633, 249] on button "適用" at bounding box center [627, 245] width 23 height 12
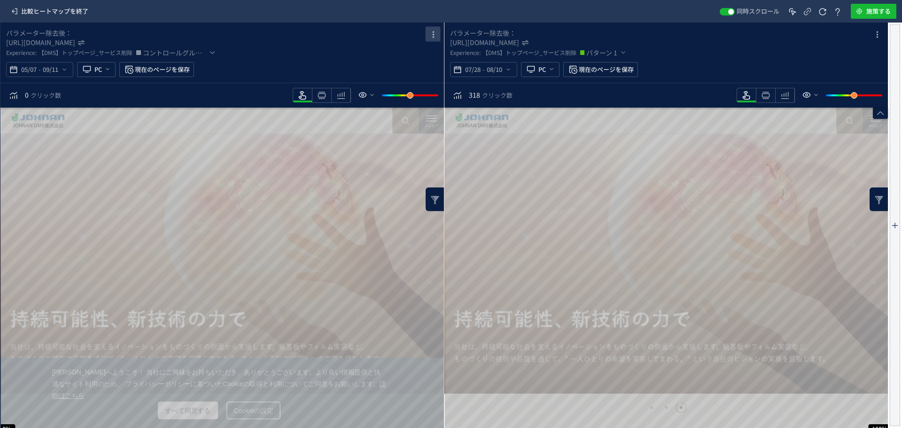
click at [433, 35] on use "heatmap-box" at bounding box center [432, 34] width 1 height 7
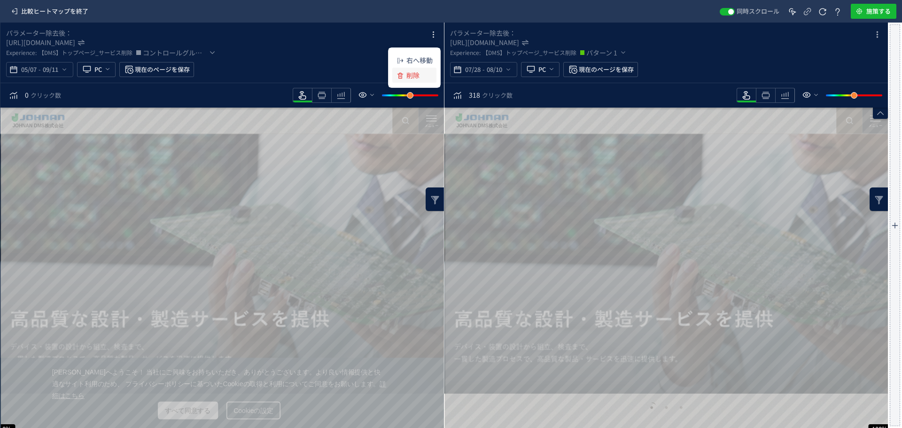
click at [421, 78] on li "削除" at bounding box center [414, 75] width 44 height 15
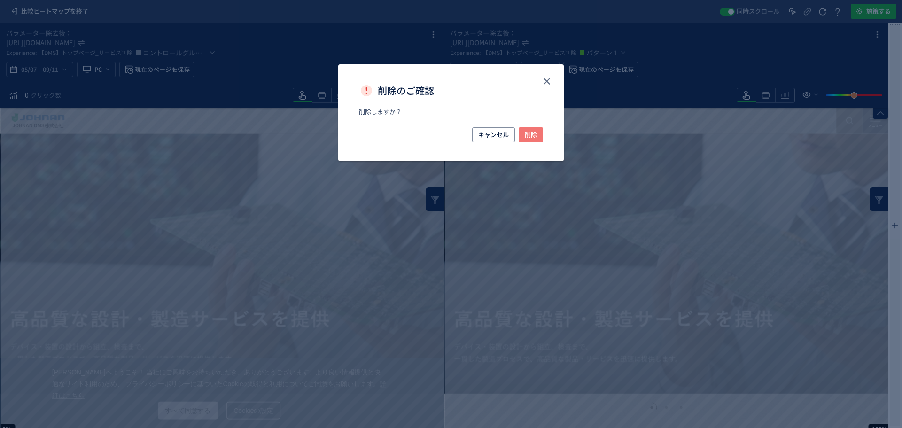
drag, startPoint x: 536, startPoint y: 134, endPoint x: 550, endPoint y: 145, distance: 17.5
click at [536, 135] on span "削除" at bounding box center [531, 134] width 12 height 15
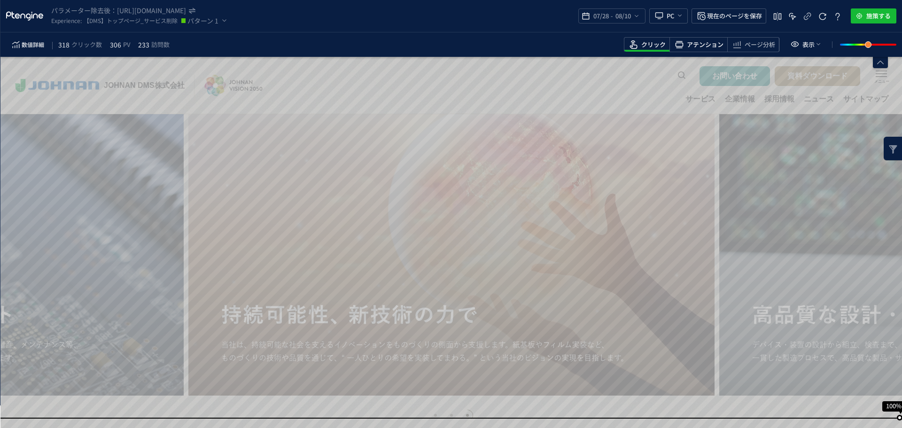
click at [688, 42] on span "アテンション" at bounding box center [705, 44] width 37 height 9
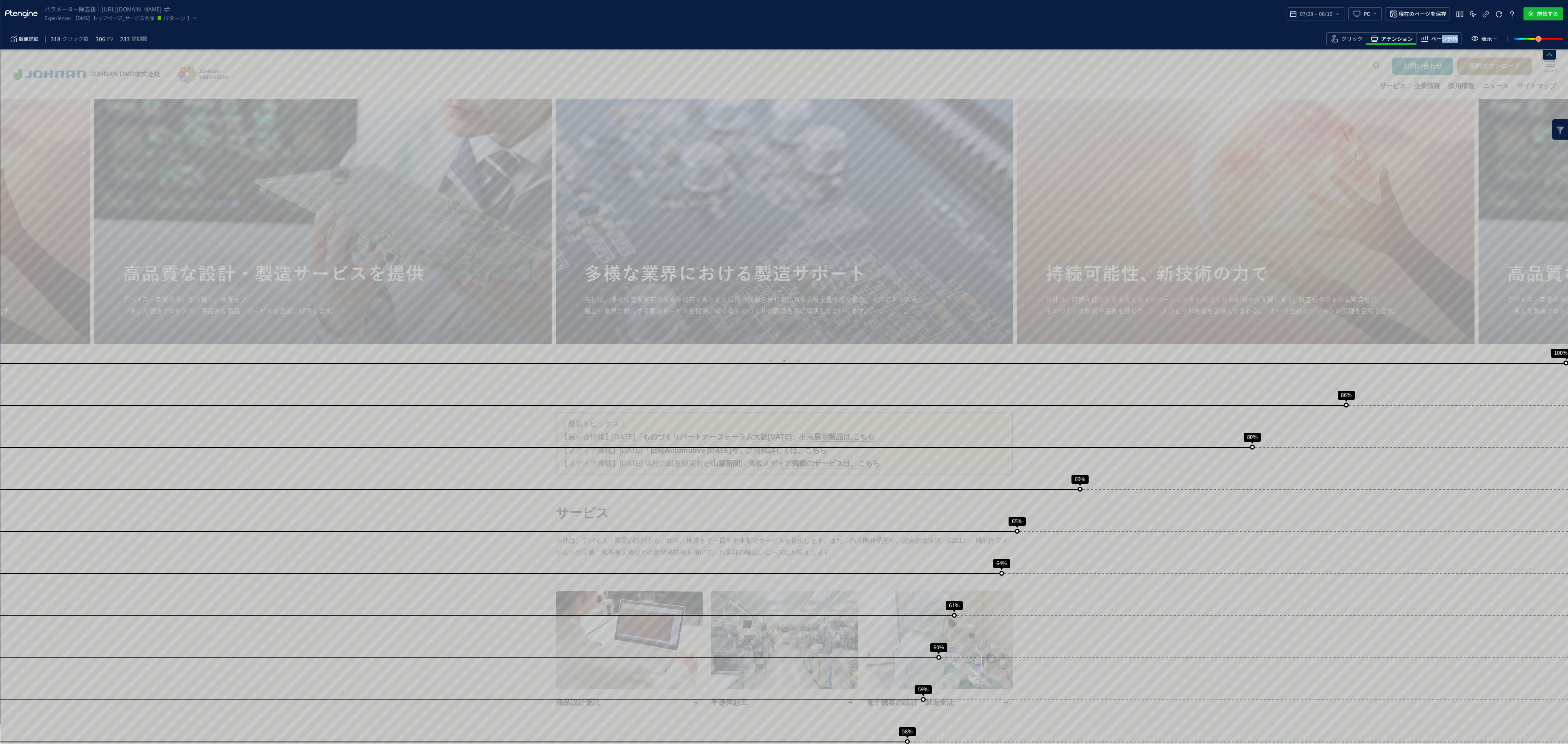
click at [784, 43] on div "ページ分析" at bounding box center [1438, 38] width 45 height 13
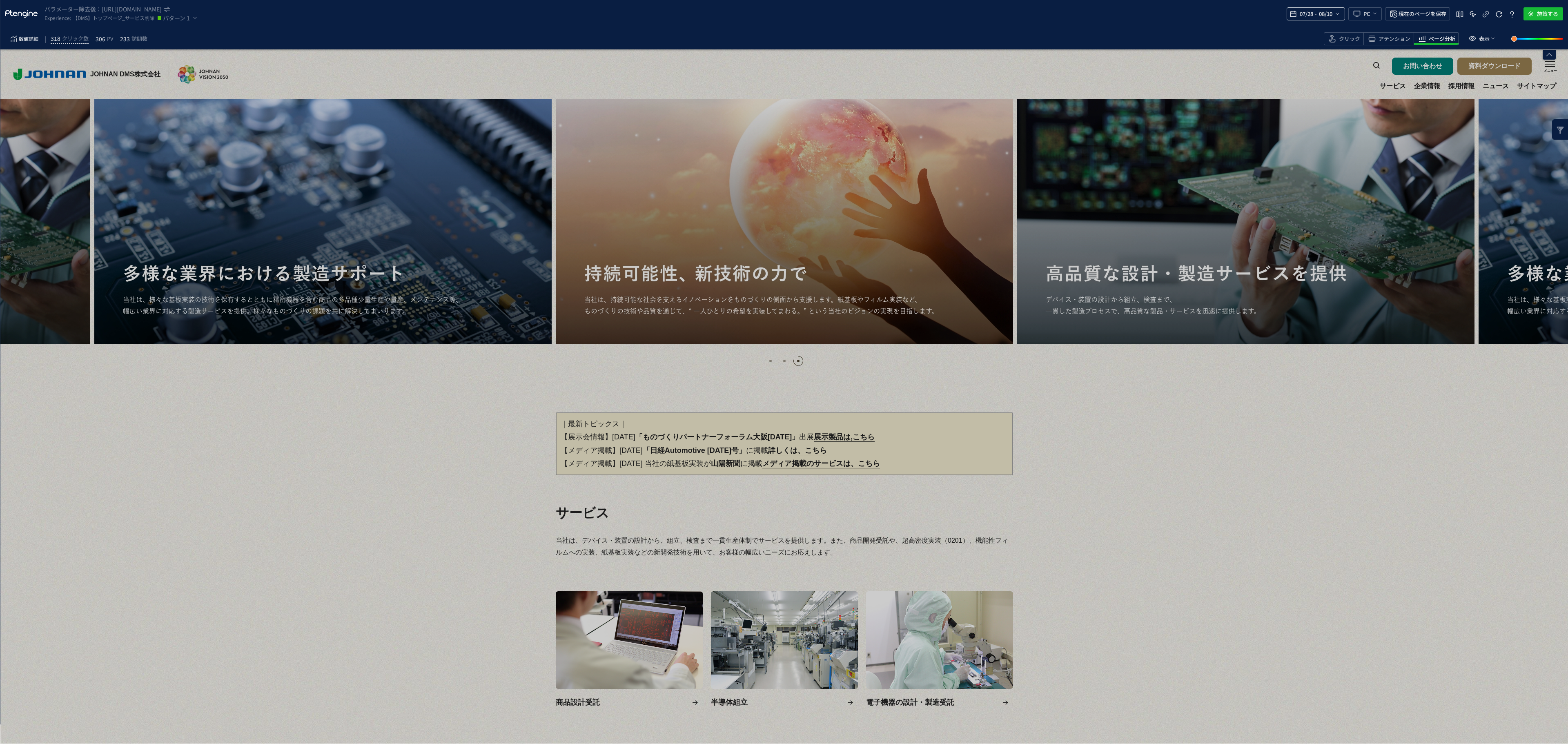
click at [784, 13] on span "08/10" at bounding box center [1324, 14] width 17 height 17
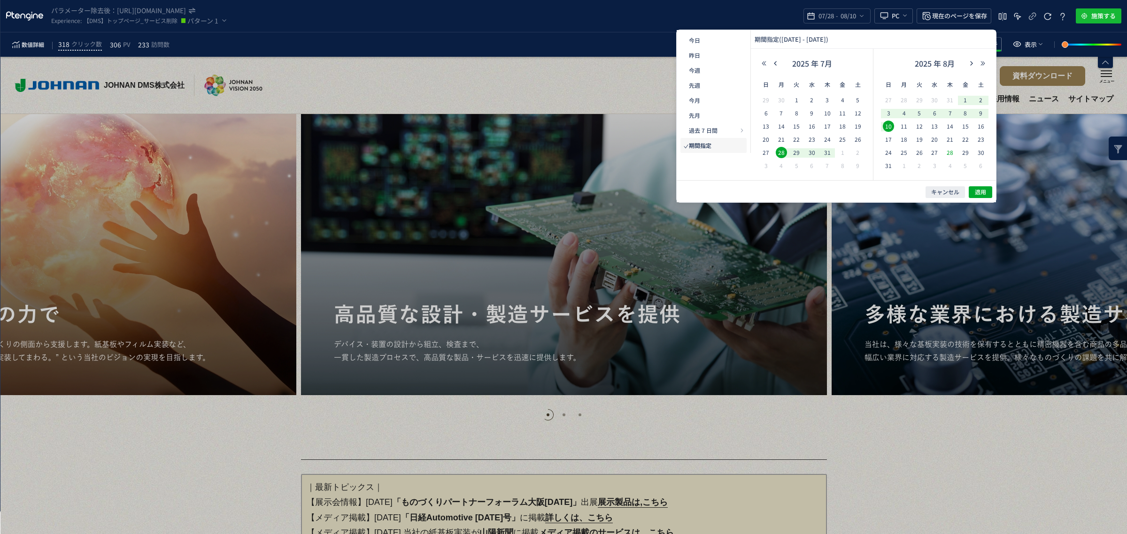
click at [901, 154] on span "28" at bounding box center [949, 152] width 11 height 11
click at [901, 64] on icon "button" at bounding box center [972, 64] width 6 height 6
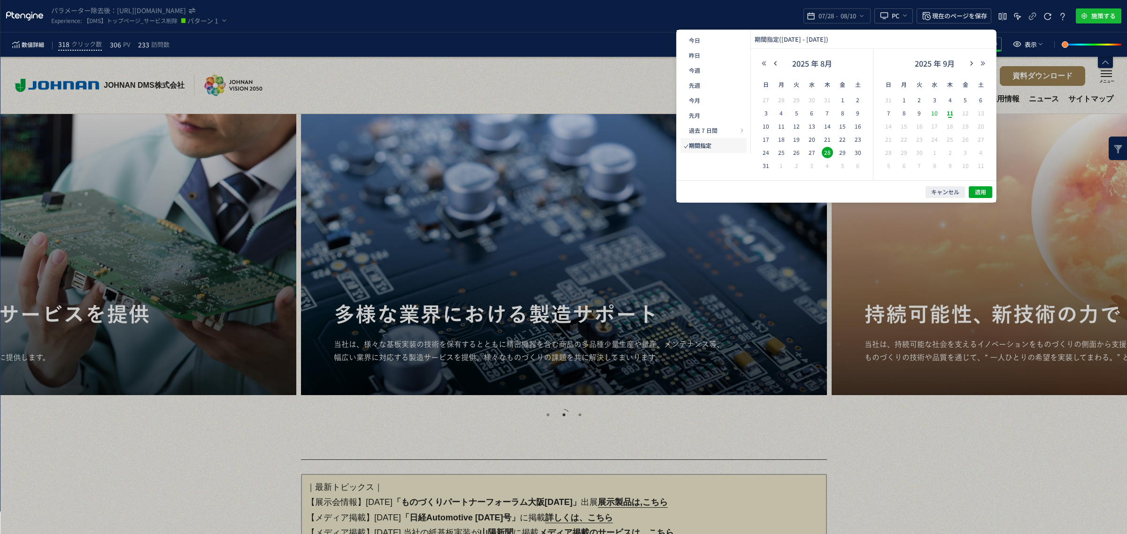
click at [901, 112] on span "10" at bounding box center [934, 113] width 11 height 11
click at [901, 192] on span "適用" at bounding box center [980, 192] width 11 height 8
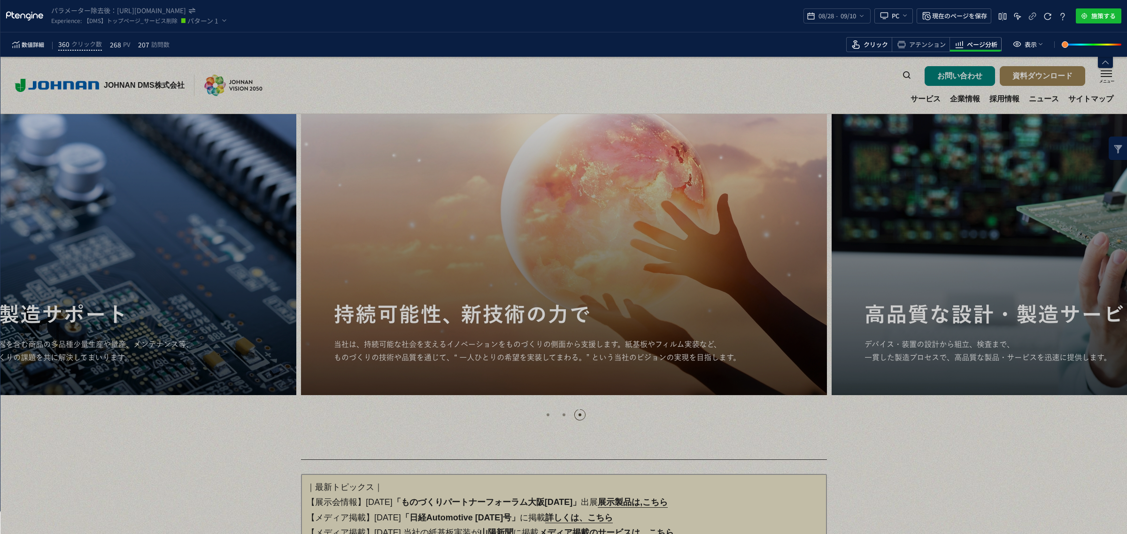
click at [867, 46] on span "クリック" at bounding box center [876, 44] width 24 height 9
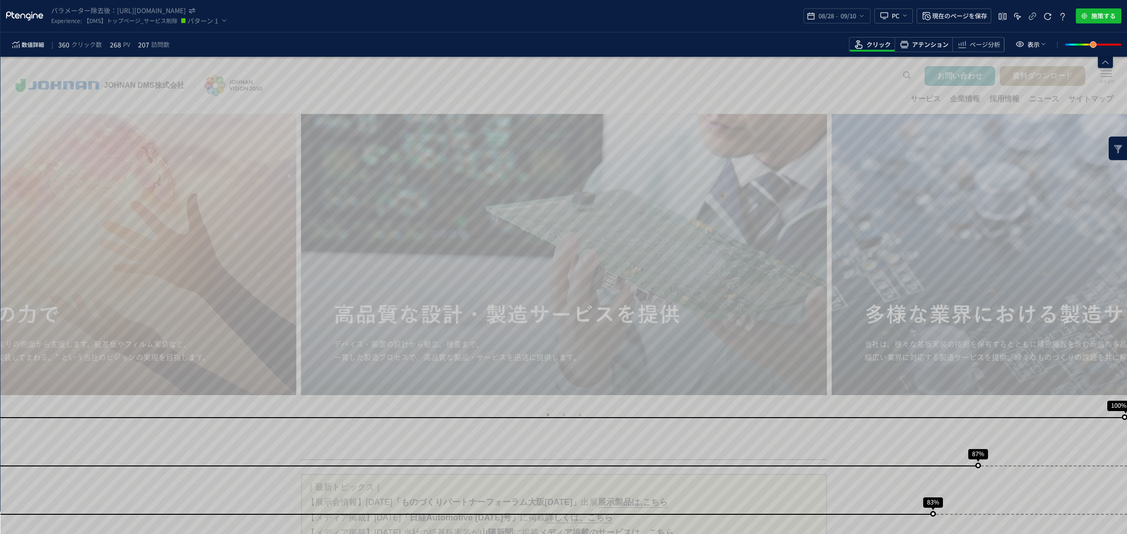
drag, startPoint x: 928, startPoint y: 44, endPoint x: 924, endPoint y: 51, distance: 8.2
click at [901, 46] on span "アテンション" at bounding box center [930, 44] width 37 height 9
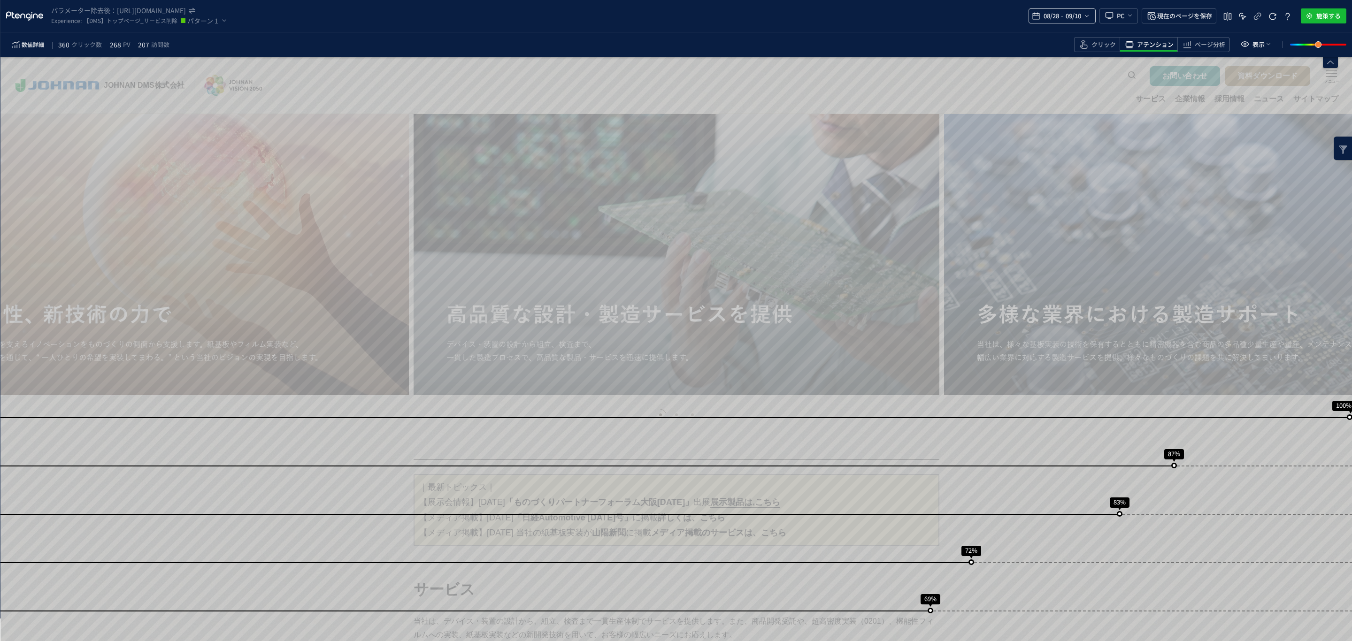
click at [901, 15] on icon "heatmap-top-bar" at bounding box center [1087, 16] width 8 height 8
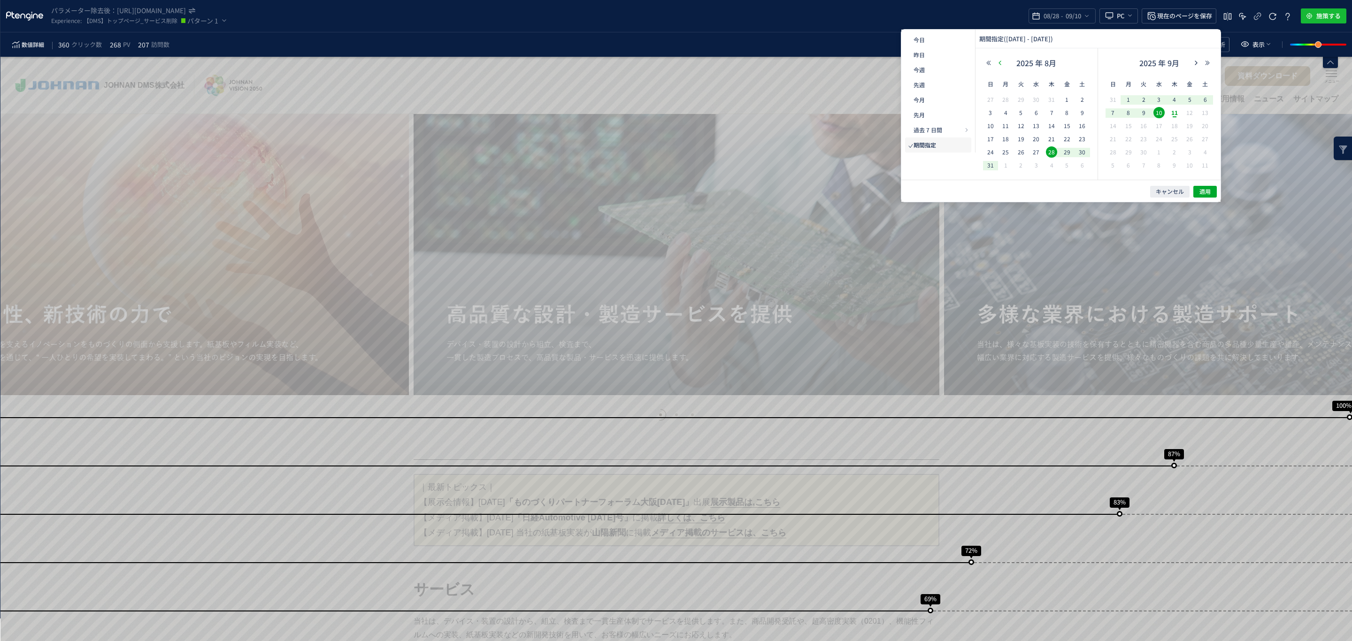
click at [901, 61] on button "button" at bounding box center [1000, 63] width 11 height 7
click at [901, 150] on span "28" at bounding box center [1005, 152] width 11 height 11
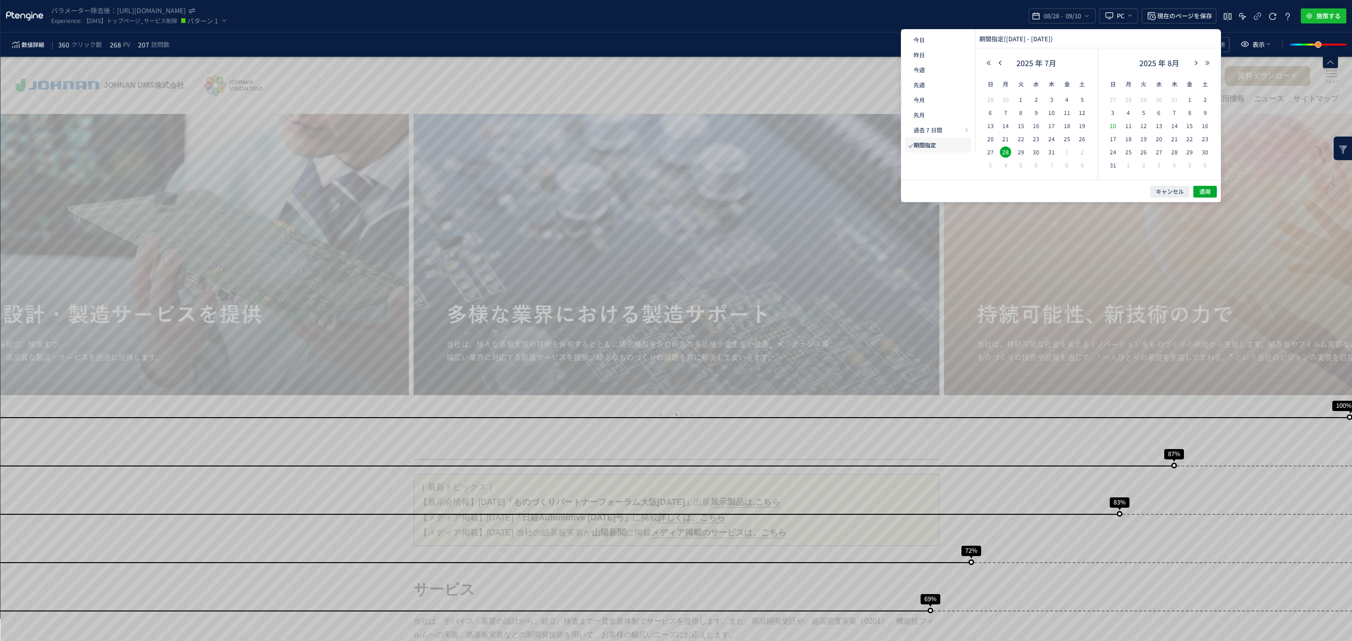
click at [901, 130] on span "10" at bounding box center [1113, 125] width 11 height 11
click at [901, 196] on button "適用" at bounding box center [1205, 192] width 23 height 12
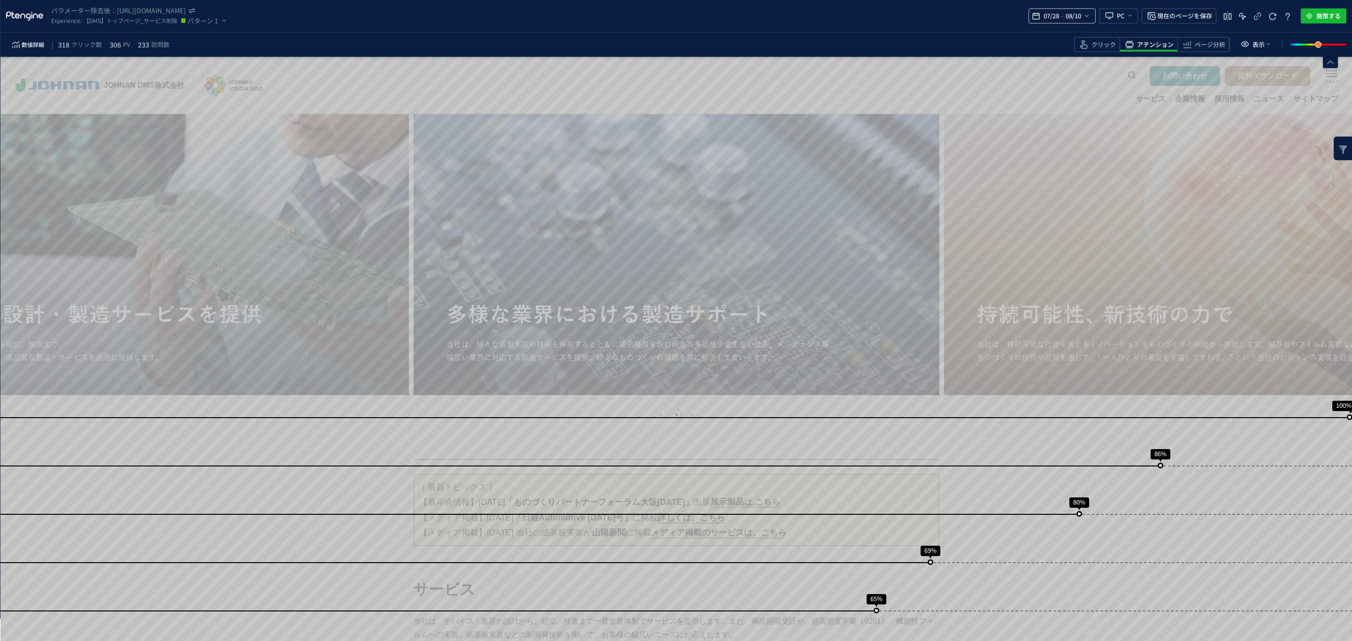
click at [901, 17] on span "08/10" at bounding box center [1073, 16] width 19 height 19
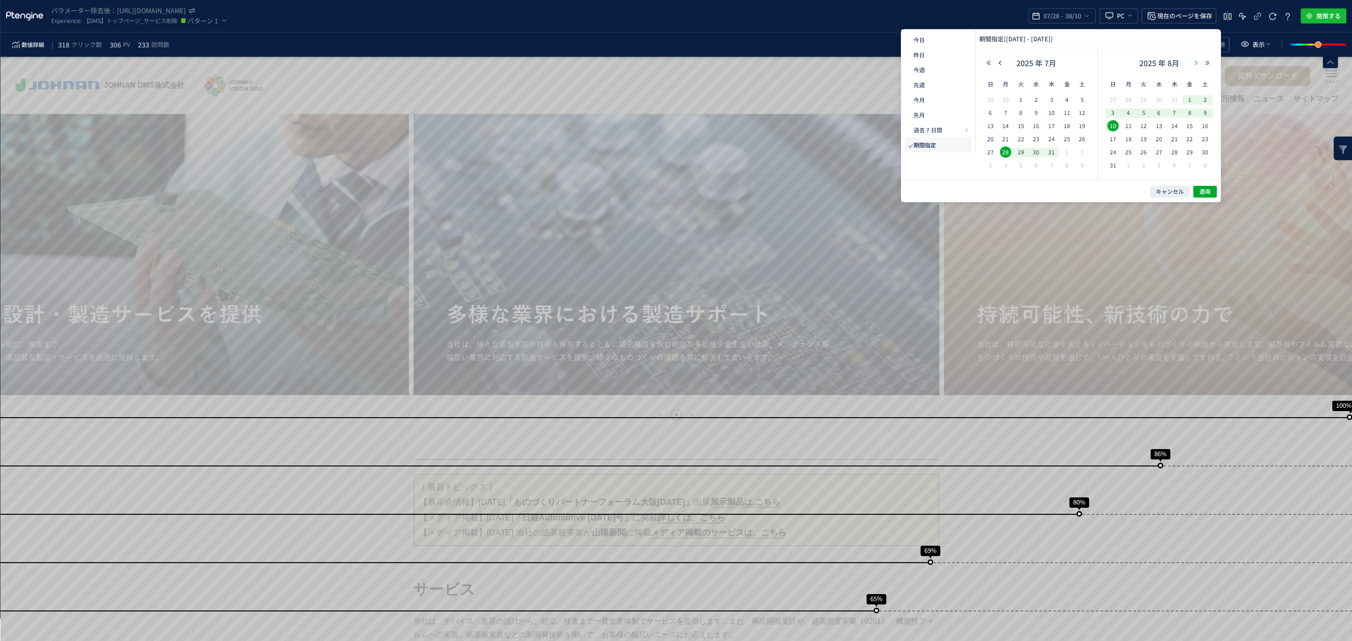
click at [901, 61] on icon "button" at bounding box center [1197, 63] width 6 height 6
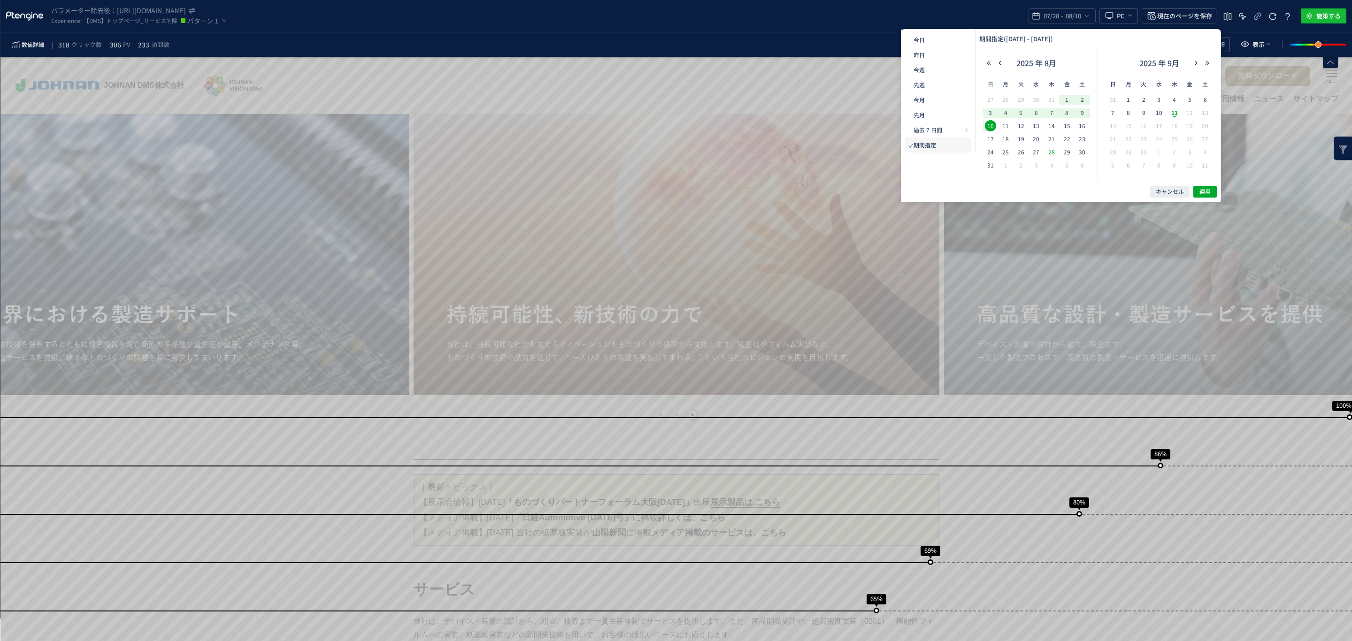
drag, startPoint x: 1054, startPoint y: 154, endPoint x: 1062, endPoint y: 149, distance: 9.5
click at [901, 151] on span "28" at bounding box center [1051, 152] width 11 height 11
click at [901, 113] on span "10" at bounding box center [1159, 112] width 11 height 11
click at [901, 187] on button "適用" at bounding box center [1205, 192] width 23 height 12
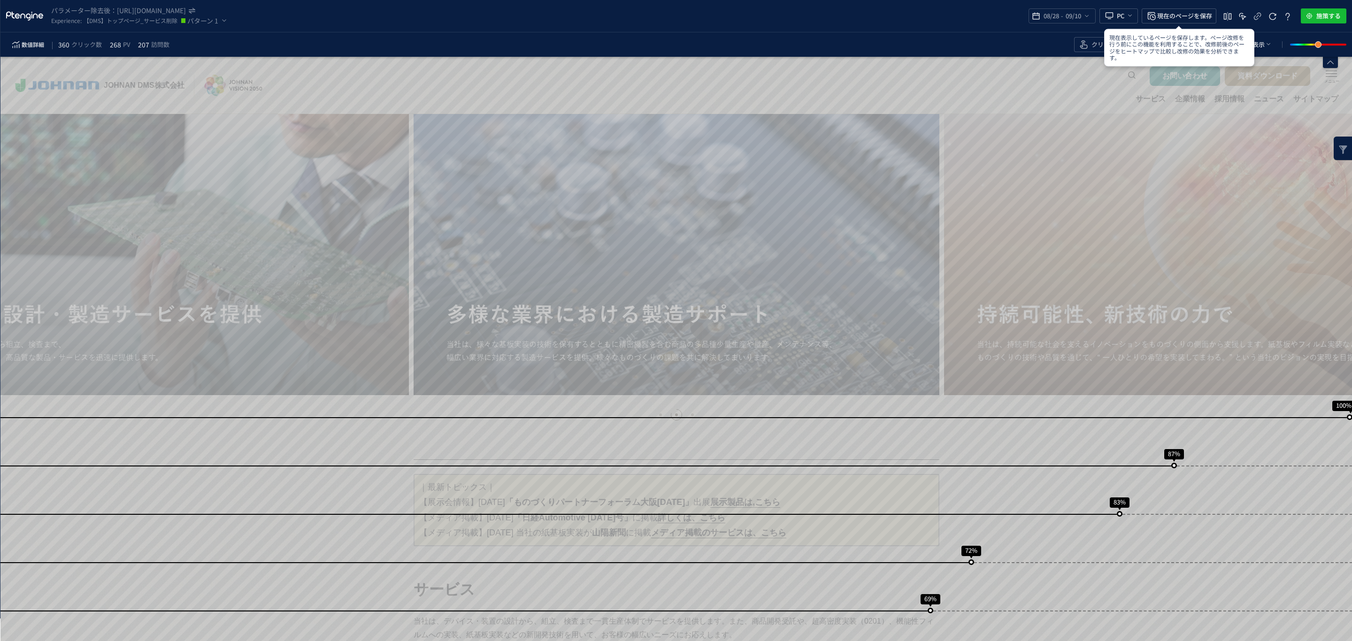
click at [901, 51] on div "現在表示しているページを保存します。ページ改修を行う前にこの機能を利用することで、改修前後のページをヒートマップで比較し改修の効果を分析できます。" at bounding box center [1179, 48] width 150 height 38
click at [901, 47] on span "クリック" at bounding box center [1104, 44] width 24 height 9
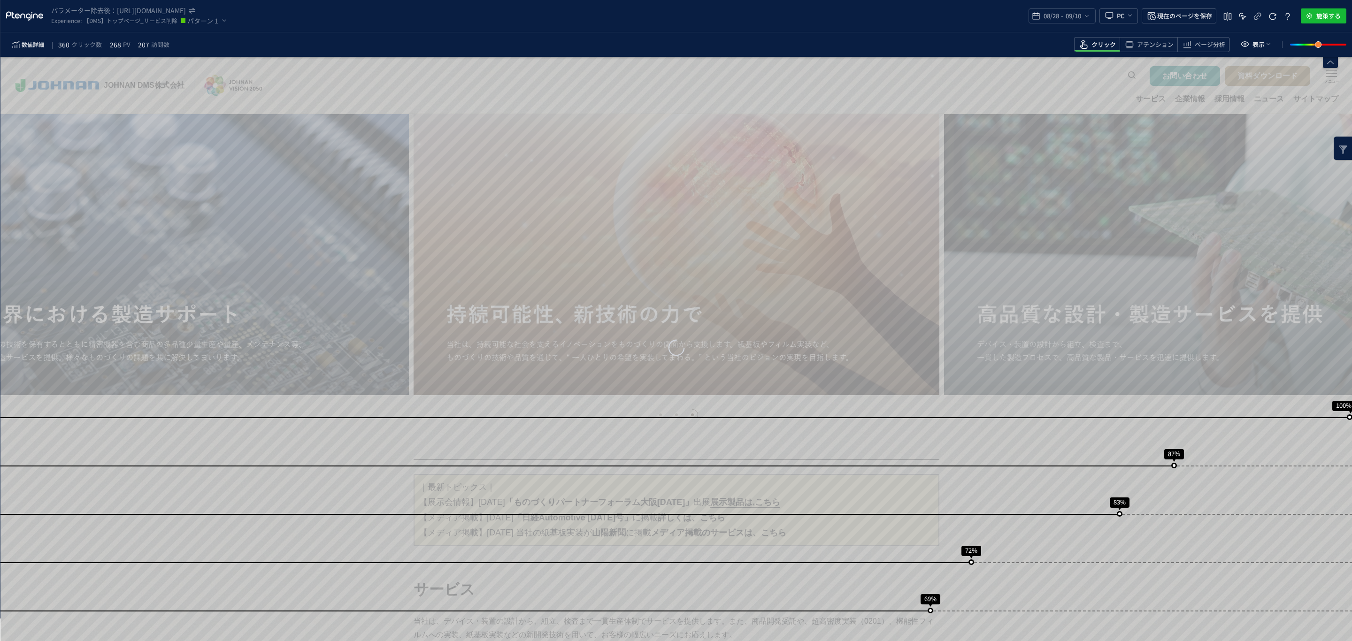
click at [901, 46] on span "クリック" at bounding box center [1104, 44] width 24 height 9
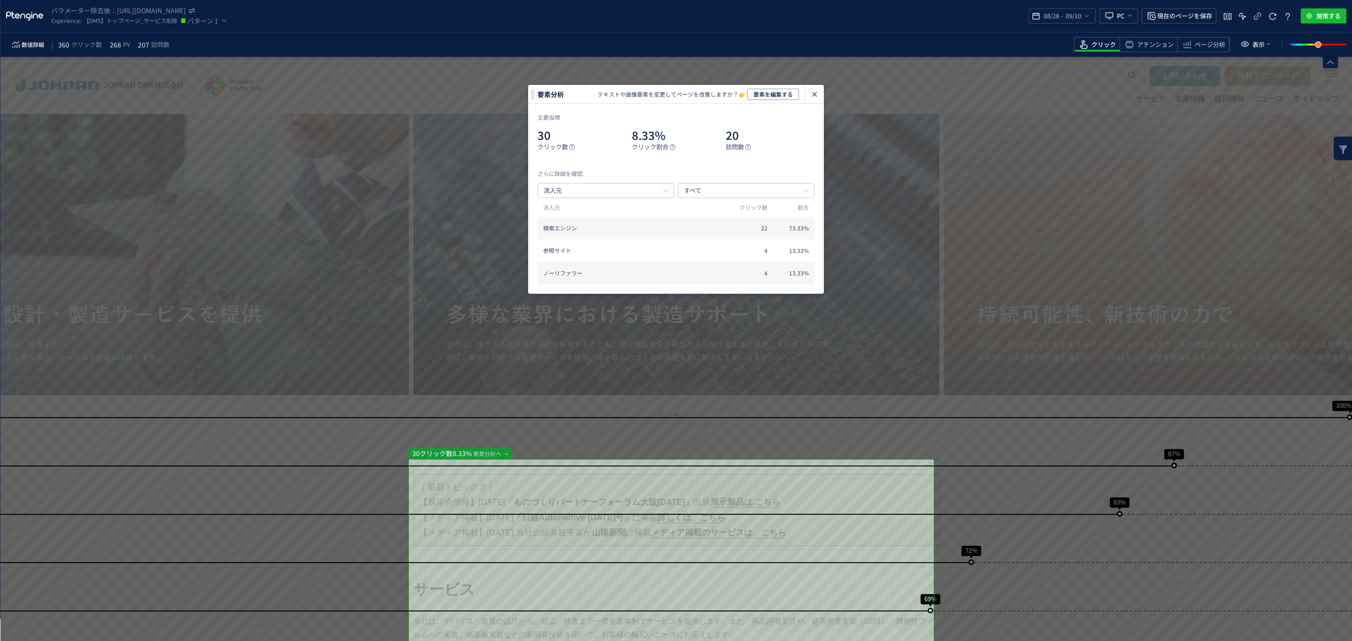
click at [811, 96] on icon "heatmap-click-data-modal" at bounding box center [814, 94] width 11 height 11
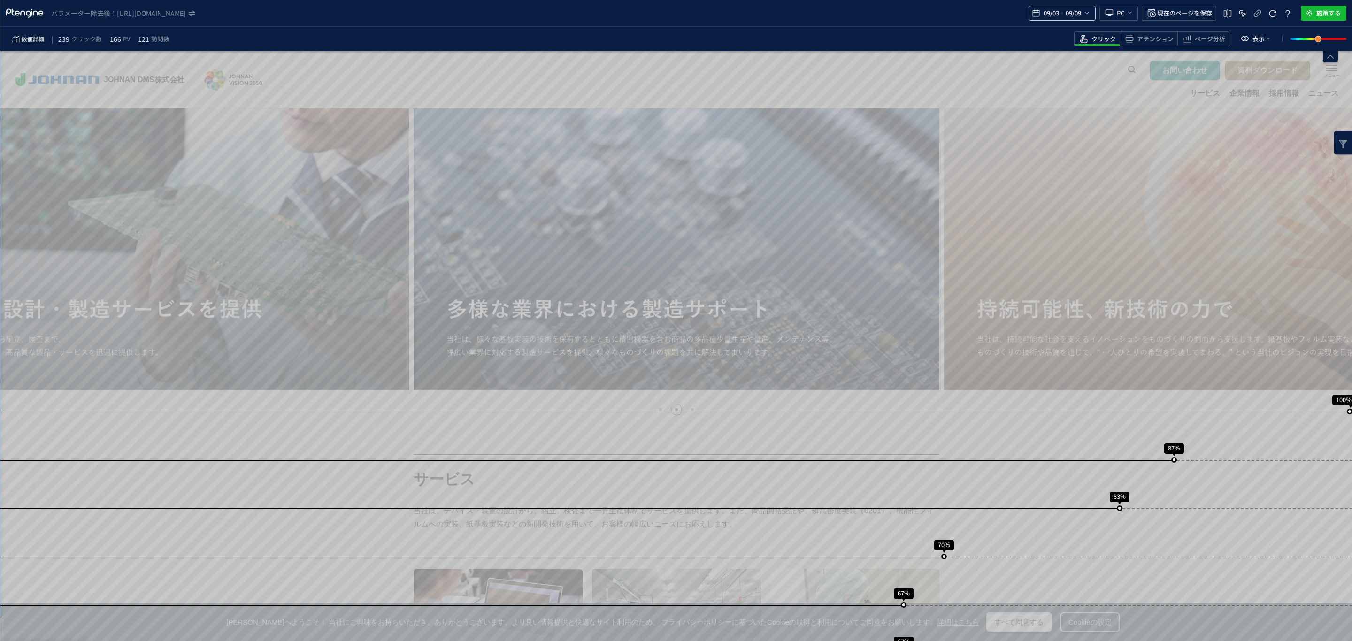
click at [1089, 13] on icon "heatmap-top-bar" at bounding box center [1087, 13] width 8 height 8
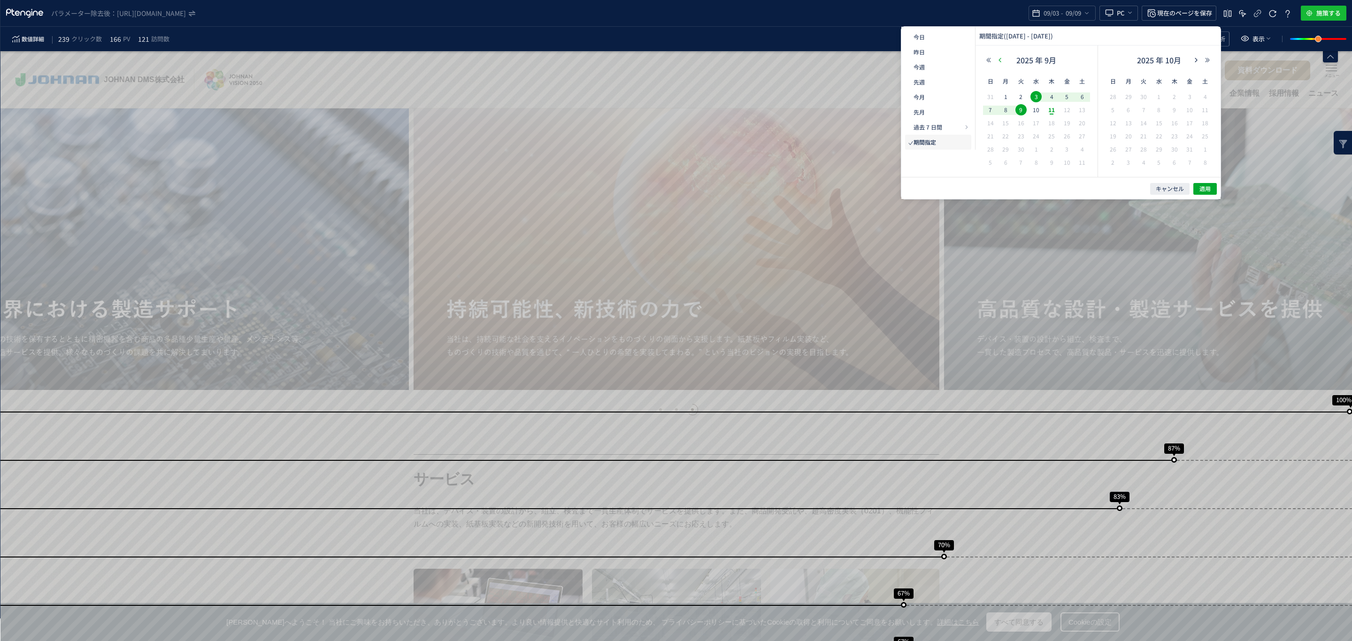
click at [999, 61] on icon "button" at bounding box center [1000, 60] width 6 height 6
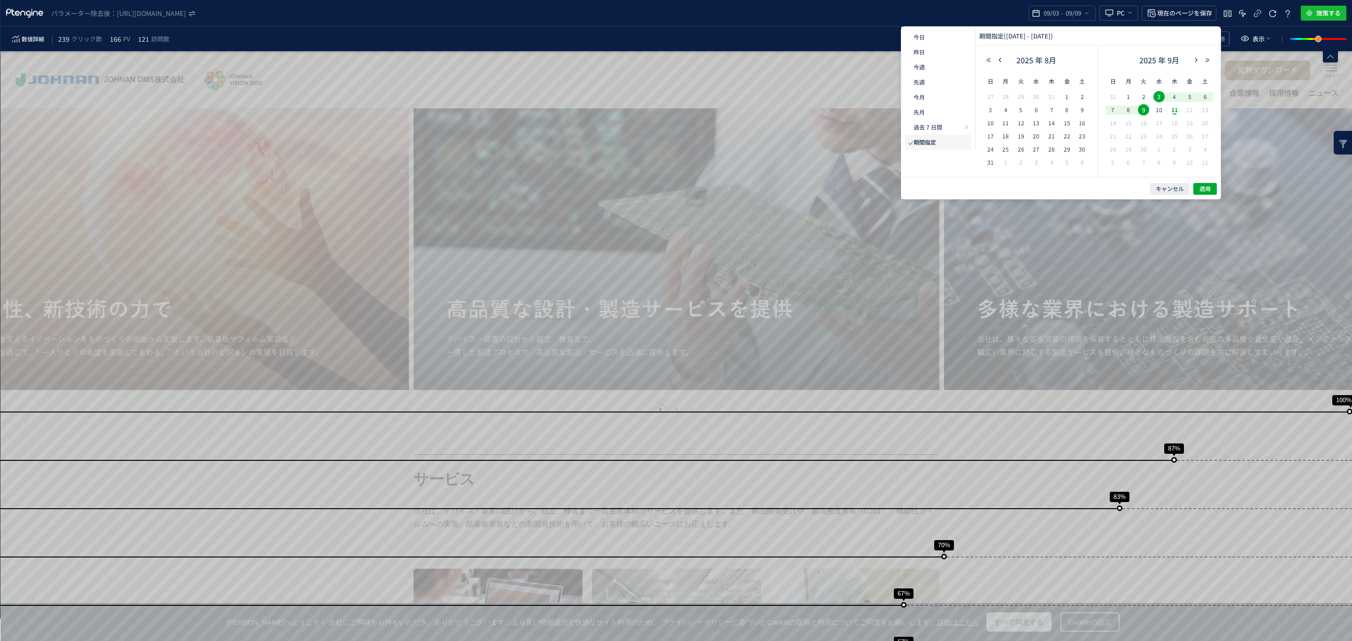
drag, startPoint x: 1003, startPoint y: 62, endPoint x: 1017, endPoint y: 67, distance: 14.8
click at [1004, 63] on div "2025 年 8月" at bounding box center [1036, 62] width 107 height 19
drag, startPoint x: 1003, startPoint y: 58, endPoint x: 1019, endPoint y: 73, distance: 21.9
click at [1004, 59] on button "button" at bounding box center [1000, 60] width 11 height 7
click at [1010, 147] on span "28" at bounding box center [1005, 149] width 11 height 11
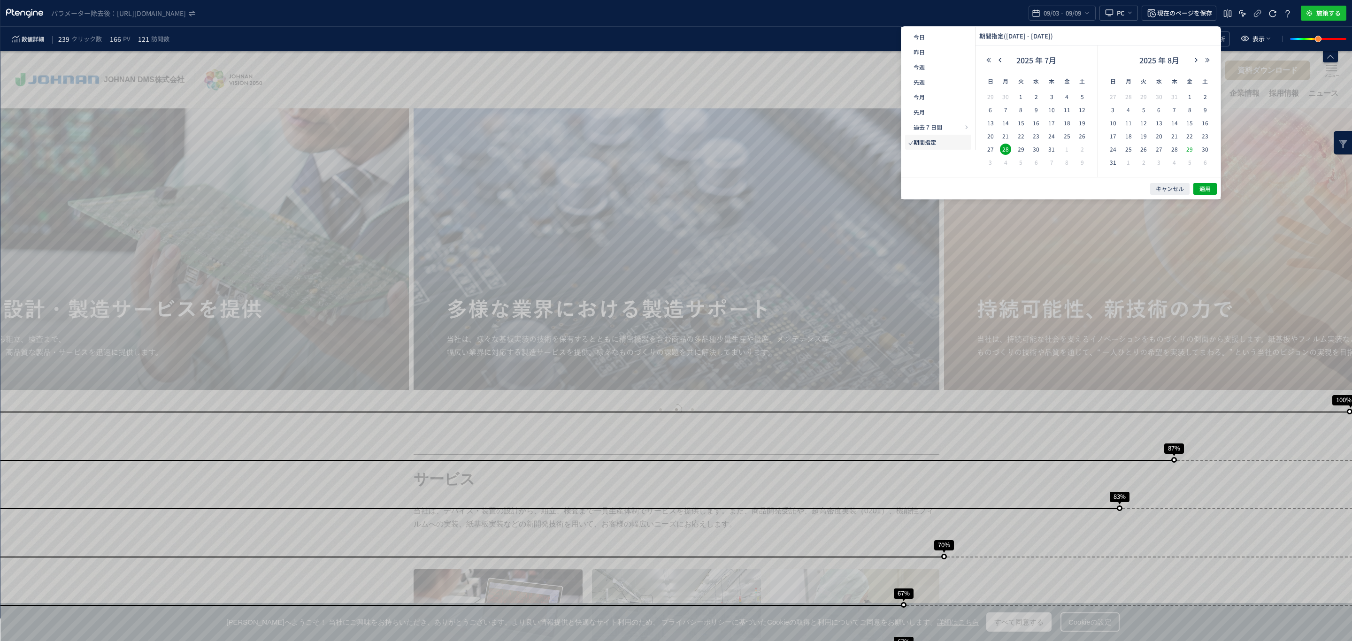
drag, startPoint x: 1115, startPoint y: 126, endPoint x: 1188, endPoint y: 155, distance: 78.4
click at [1116, 126] on span "10" at bounding box center [1113, 122] width 11 height 11
click at [1205, 191] on span "適用" at bounding box center [1205, 189] width 11 height 8
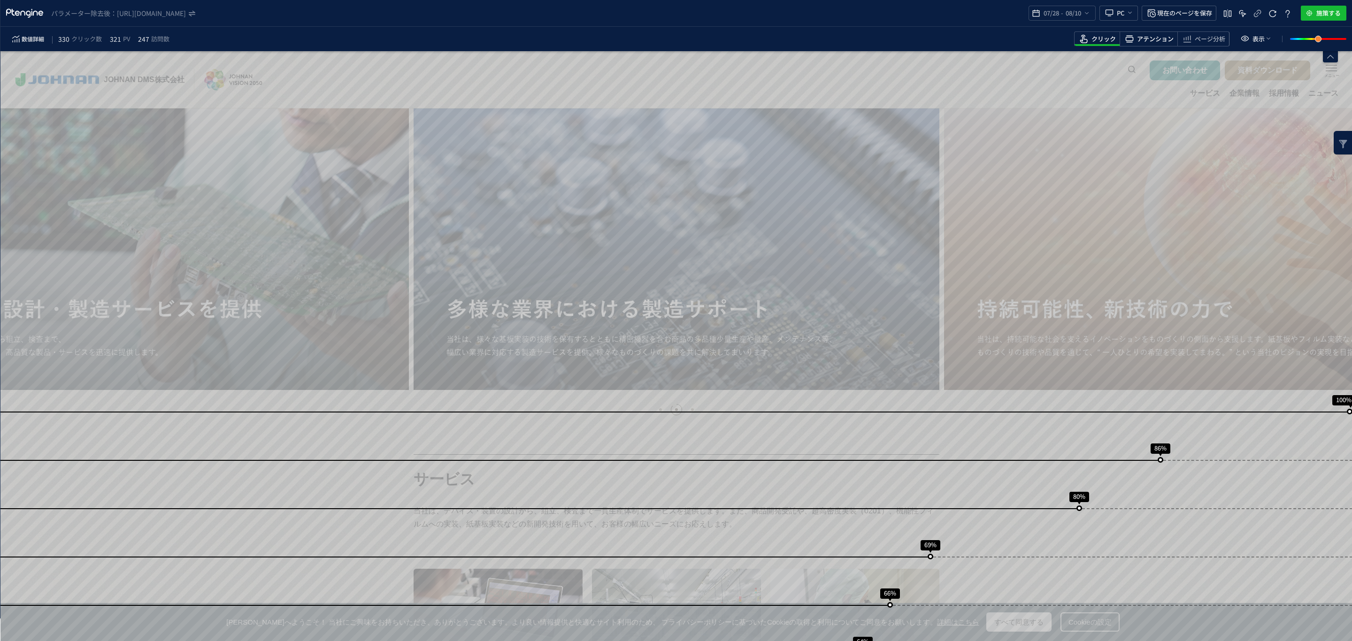
click at [1165, 42] on span "アテンション" at bounding box center [1155, 39] width 37 height 9
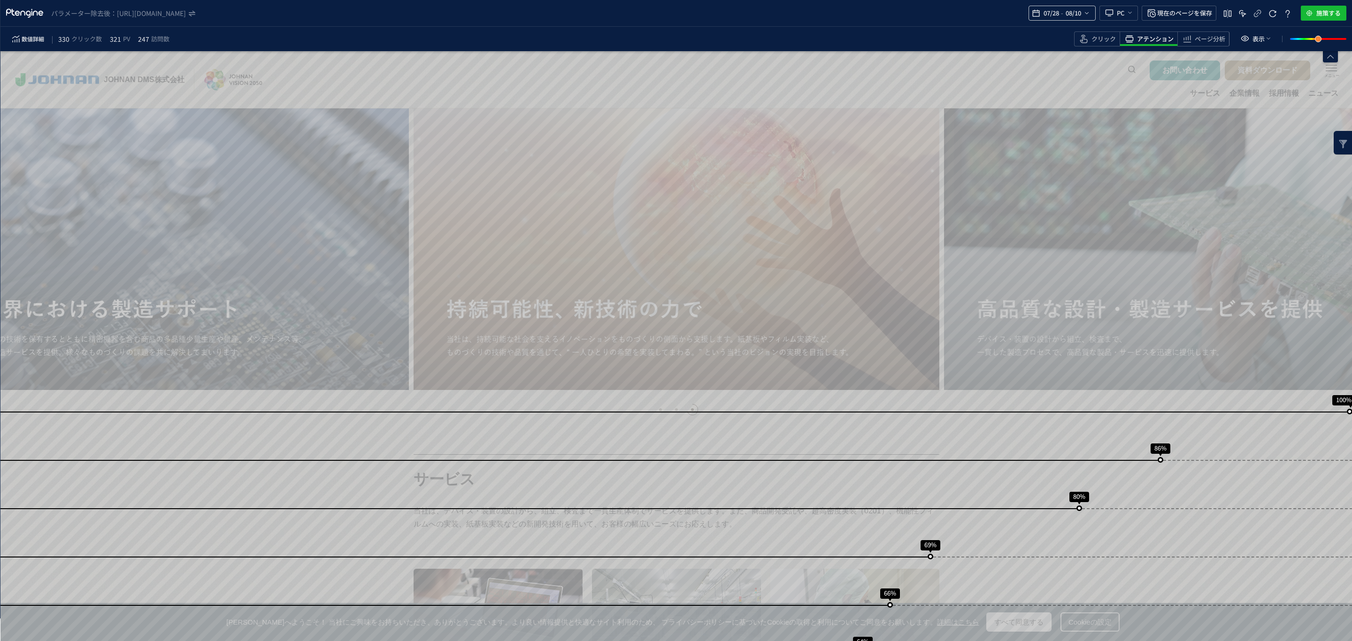
click at [1088, 13] on icon "heatmap-top-bar" at bounding box center [1087, 13] width 8 height 8
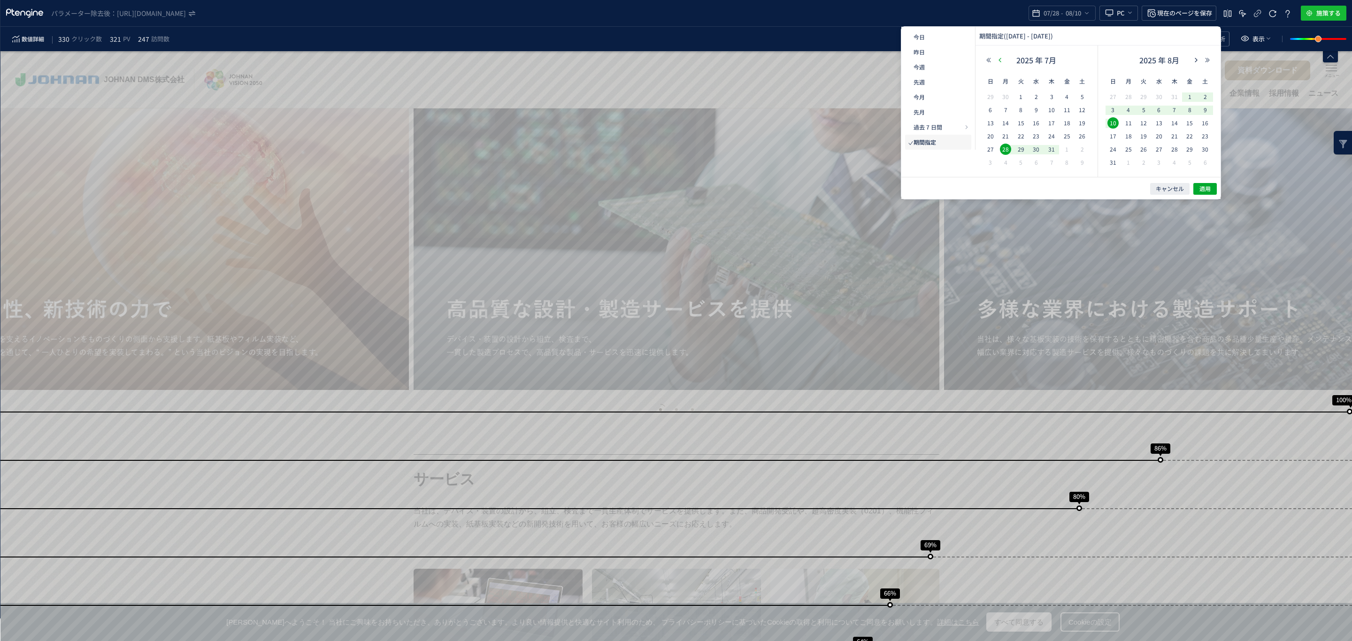
click at [999, 60] on icon "button" at bounding box center [1000, 60] width 6 height 6
click at [1192, 64] on div "2025 年 7月" at bounding box center [1160, 62] width 108 height 19
click at [1195, 59] on icon "button" at bounding box center [1197, 60] width 6 height 6
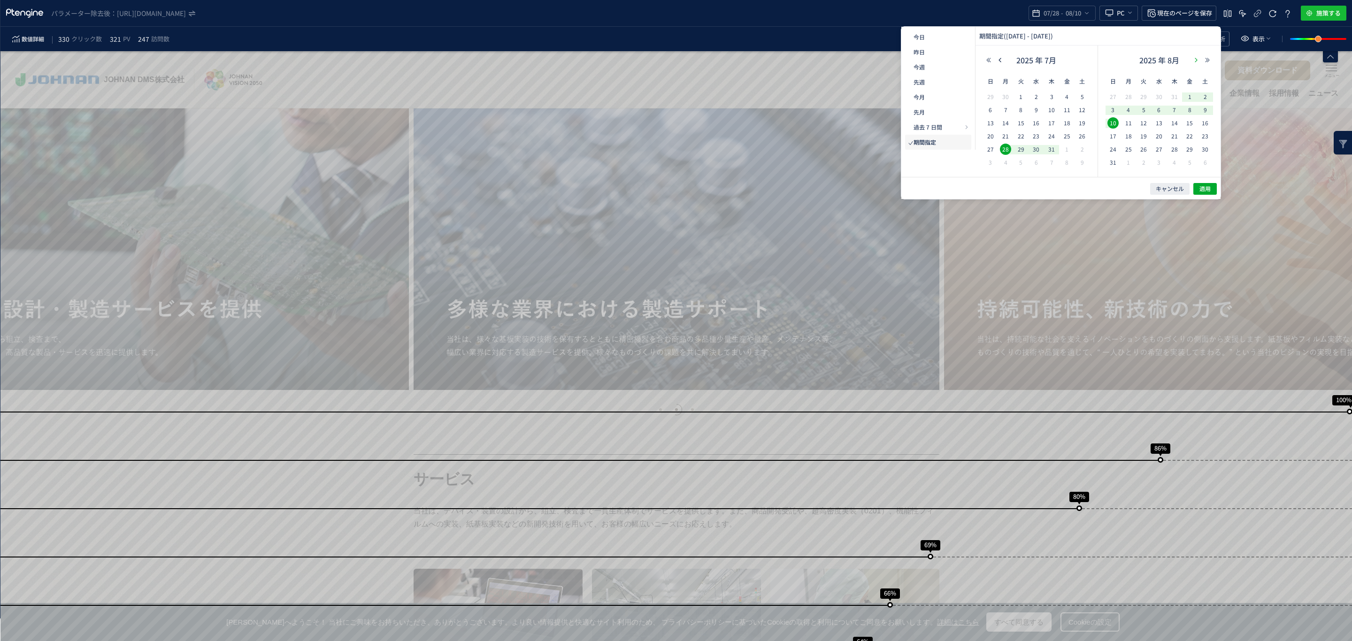
click at [1195, 61] on icon "button" at bounding box center [1197, 60] width 6 height 6
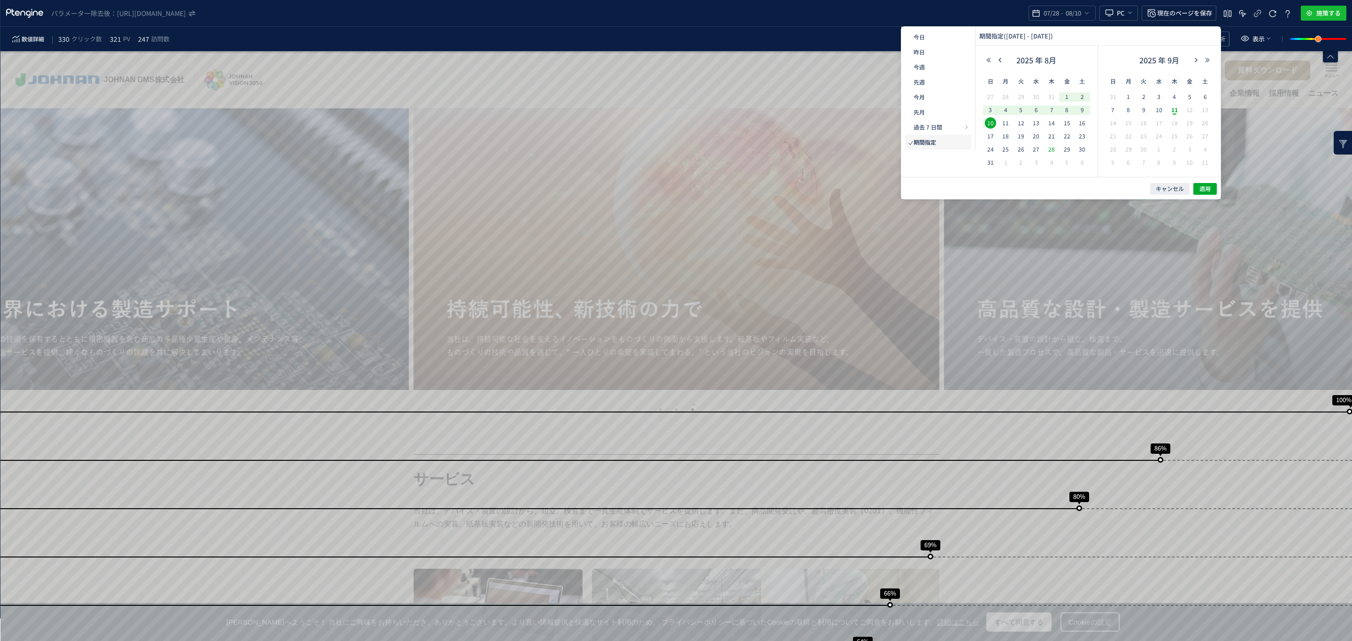
click at [1050, 152] on span "28" at bounding box center [1051, 149] width 11 height 11
click at [1161, 110] on span "10" at bounding box center [1159, 109] width 11 height 11
click at [1206, 187] on span "適用" at bounding box center [1205, 189] width 11 height 8
